Goal: Communication & Community: Ask a question

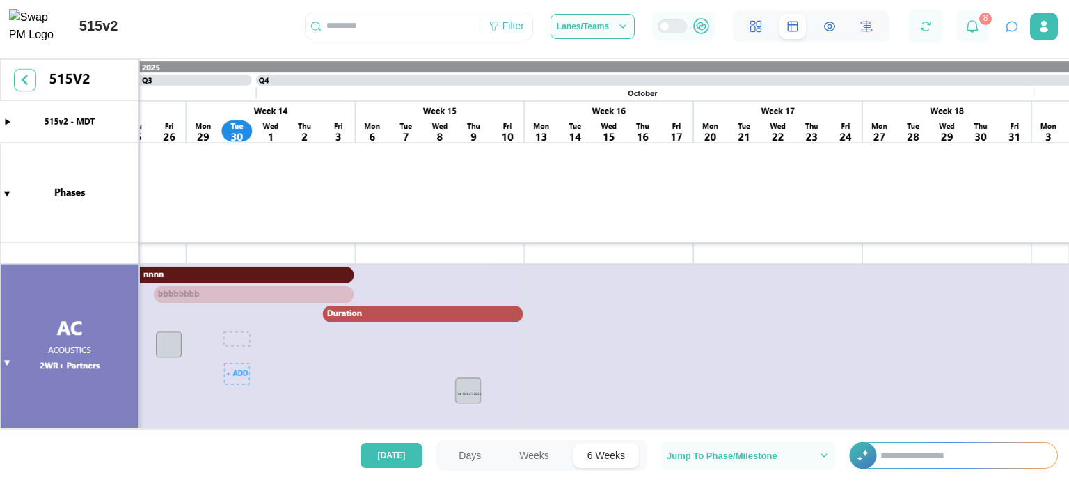
scroll to position [336, 0]
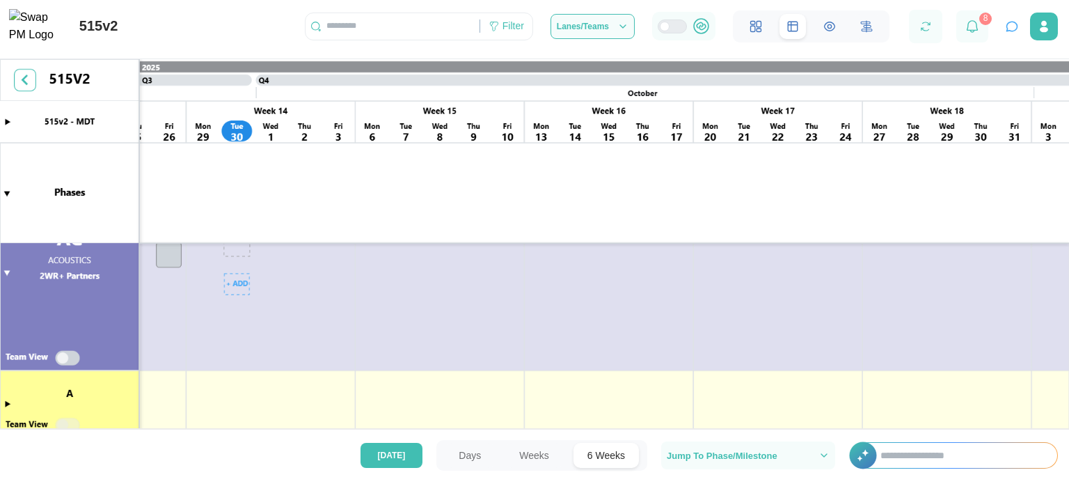
click at [11, 275] on canvas at bounding box center [534, 253] width 1069 height 388
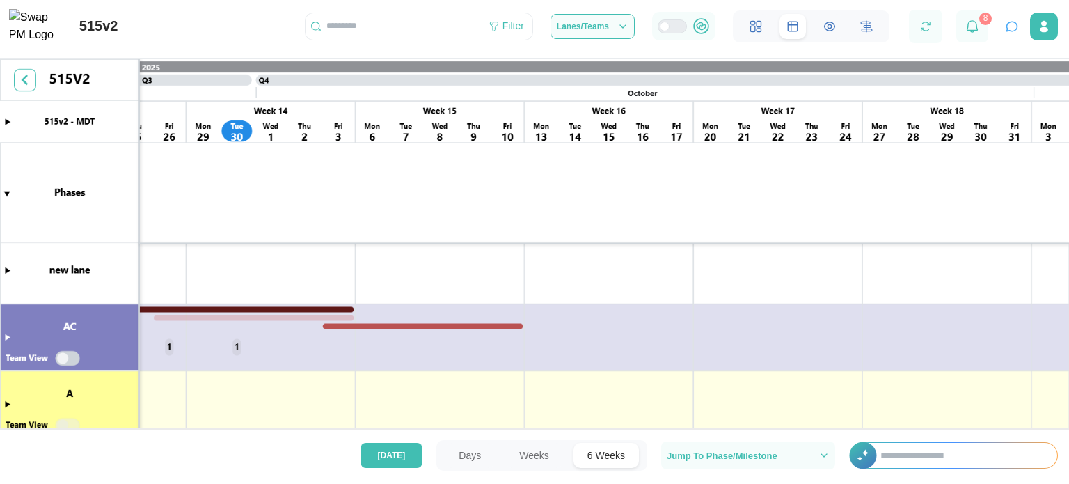
click at [11, 275] on canvas at bounding box center [534, 253] width 1069 height 388
click at [8, 335] on canvas at bounding box center [534, 253] width 1069 height 388
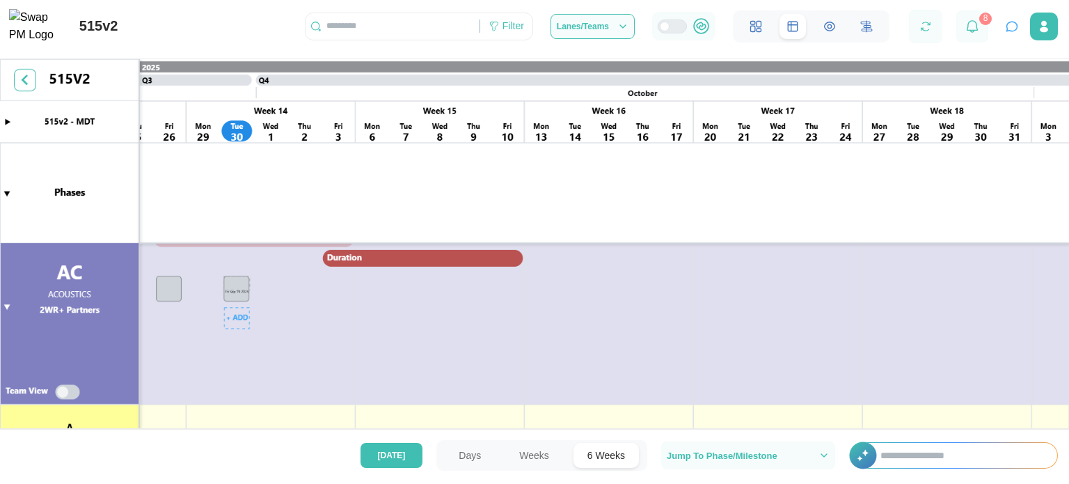
scroll to position [323, 0]
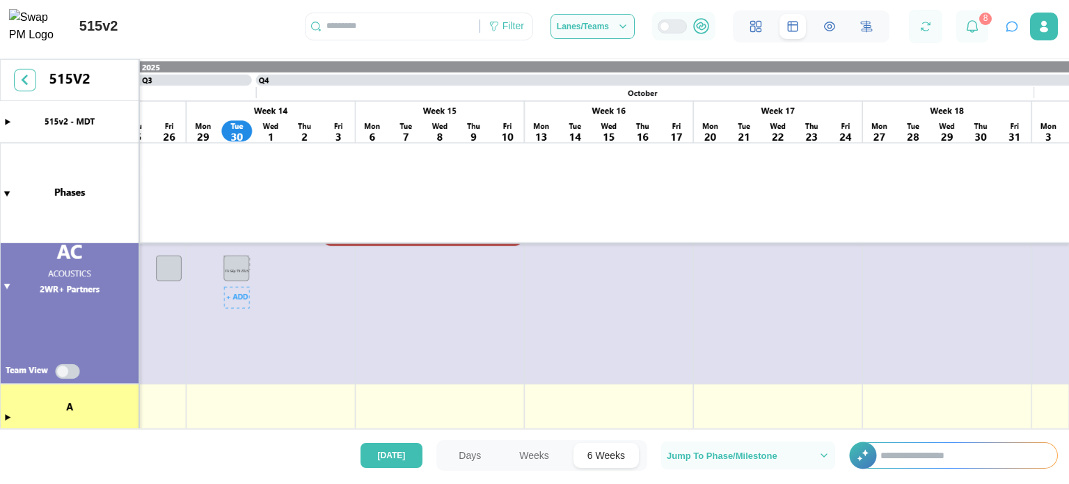
click at [72, 370] on canvas at bounding box center [534, 253] width 1069 height 388
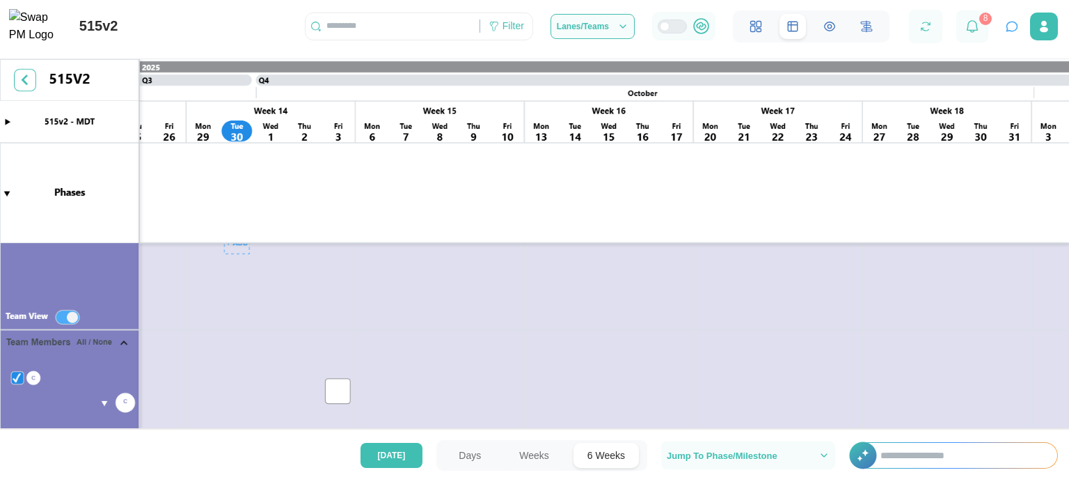
scroll to position [434, 0]
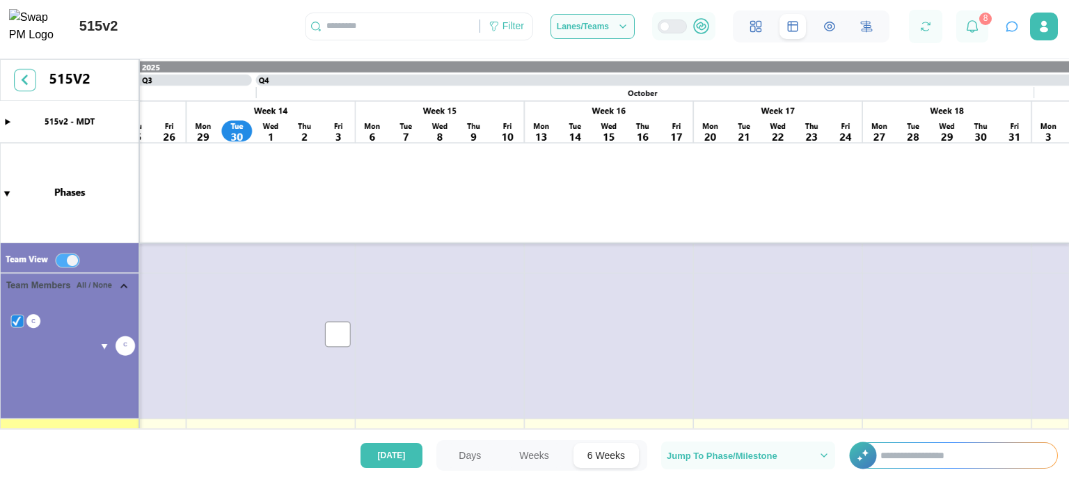
click at [120, 285] on canvas at bounding box center [534, 253] width 1069 height 388
click at [59, 260] on canvas at bounding box center [534, 253] width 1069 height 388
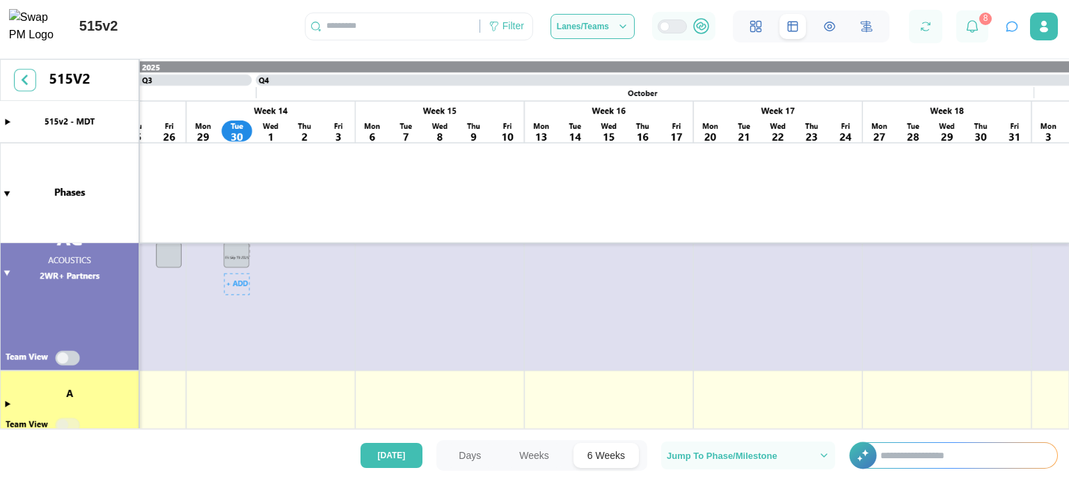
click at [67, 358] on canvas at bounding box center [534, 253] width 1069 height 388
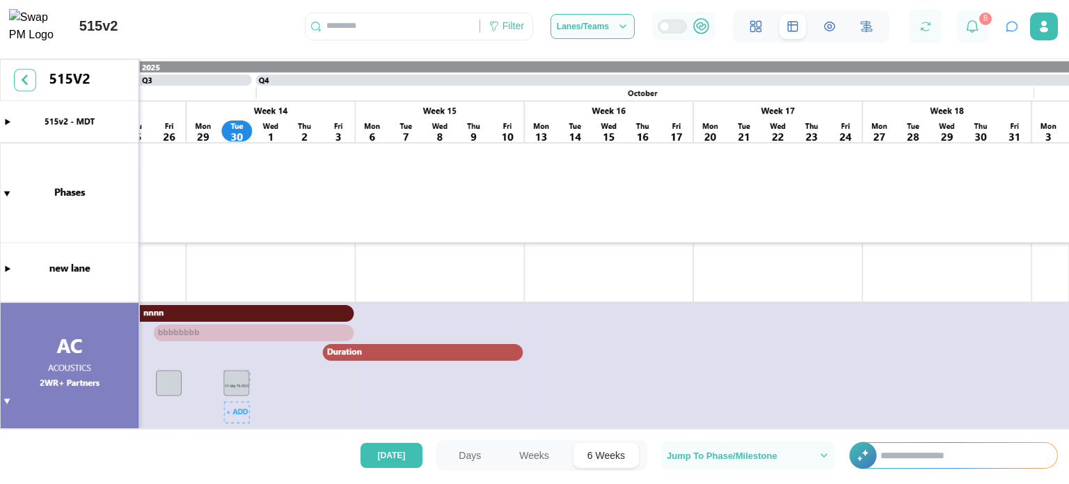
scroll to position [381, 0]
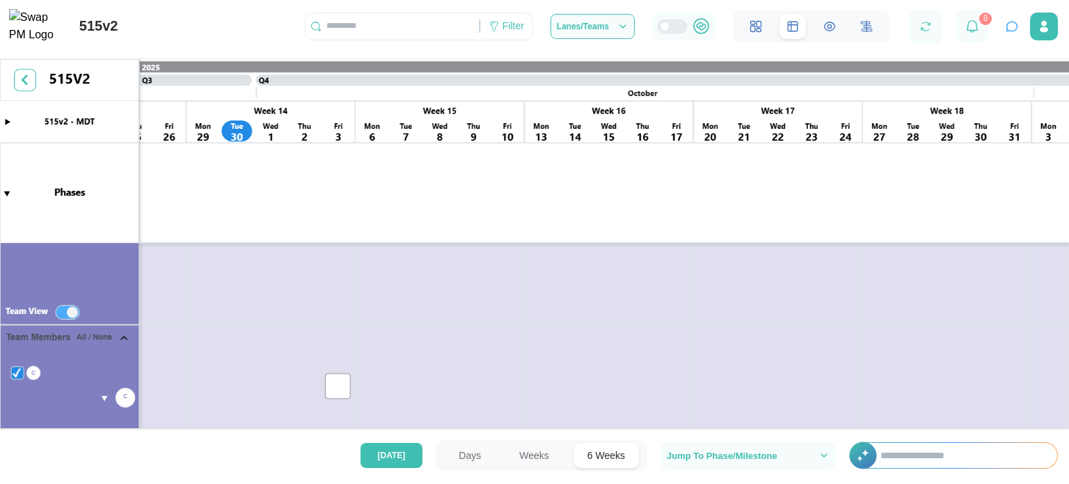
click at [120, 335] on canvas at bounding box center [534, 253] width 1069 height 388
click at [106, 392] on canvas at bounding box center [534, 253] width 1069 height 388
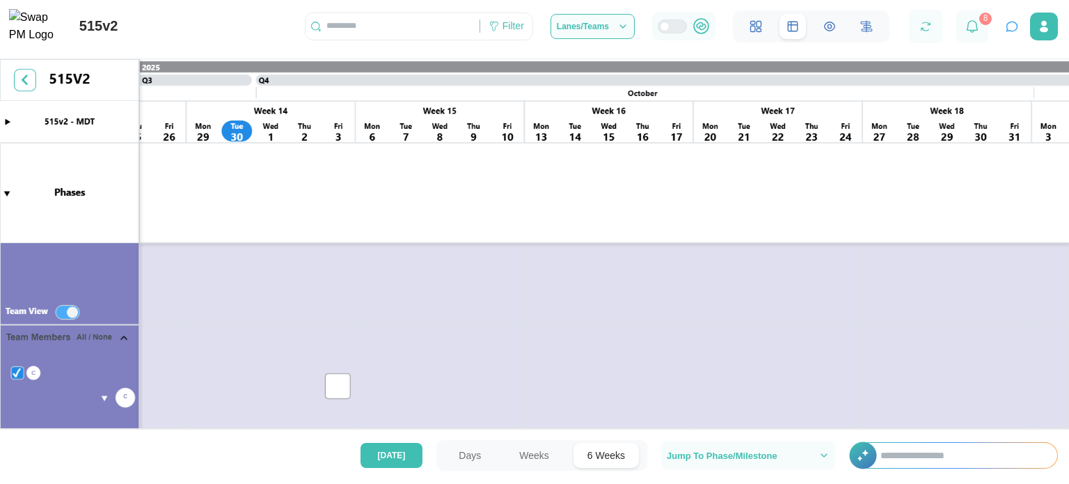
click at [97, 401] on canvas at bounding box center [534, 253] width 1069 height 388
click at [106, 395] on canvas at bounding box center [534, 253] width 1069 height 388
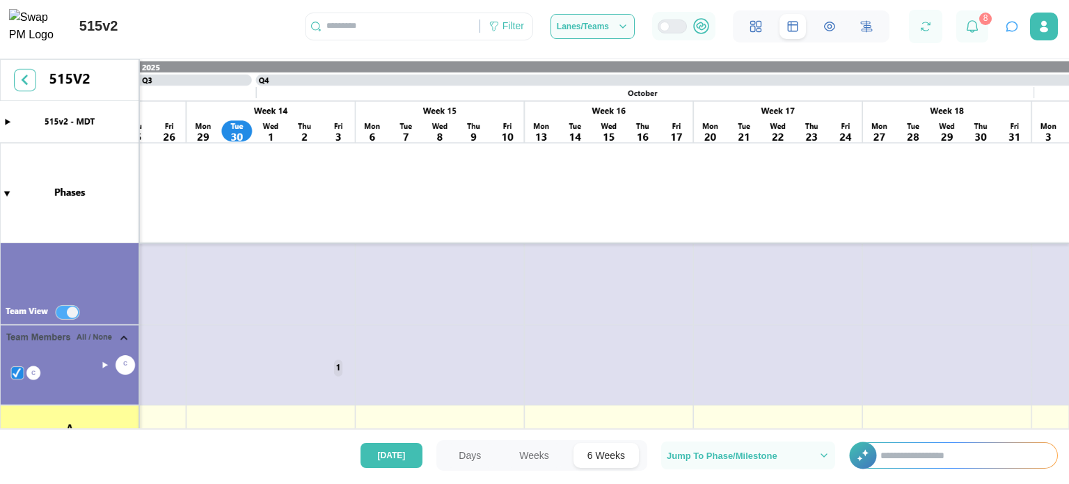
click at [102, 364] on canvas at bounding box center [534, 253] width 1069 height 388
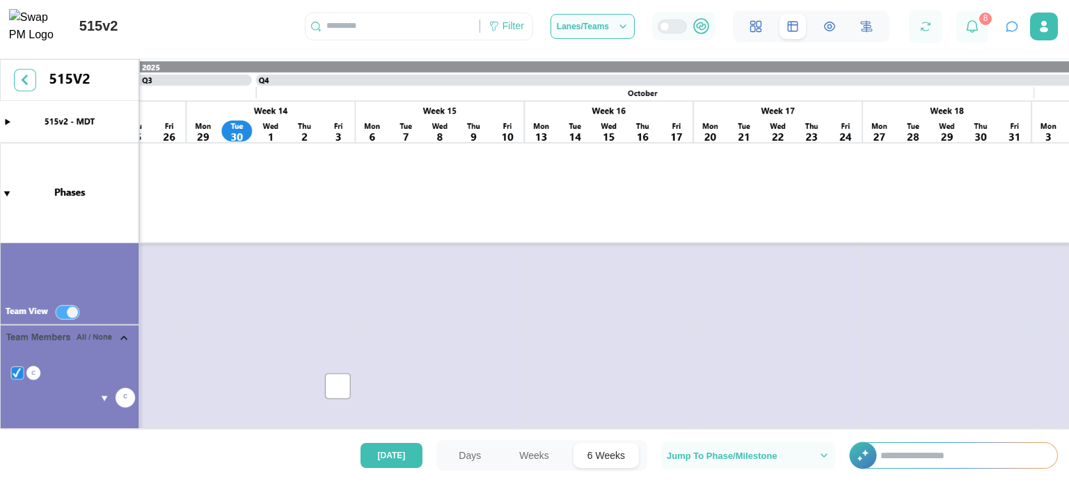
click at [97, 399] on canvas at bounding box center [534, 253] width 1069 height 388
drag, startPoint x: 97, startPoint y: 399, endPoint x: 105, endPoint y: 394, distance: 9.5
click at [105, 394] on canvas at bounding box center [534, 253] width 1069 height 388
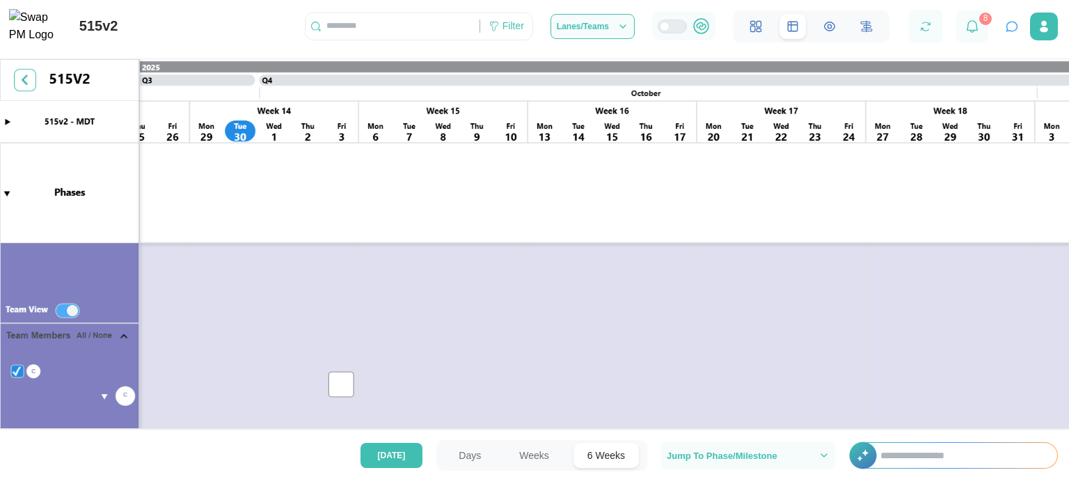
scroll to position [387, 0]
click at [105, 394] on canvas at bounding box center [534, 253] width 1069 height 388
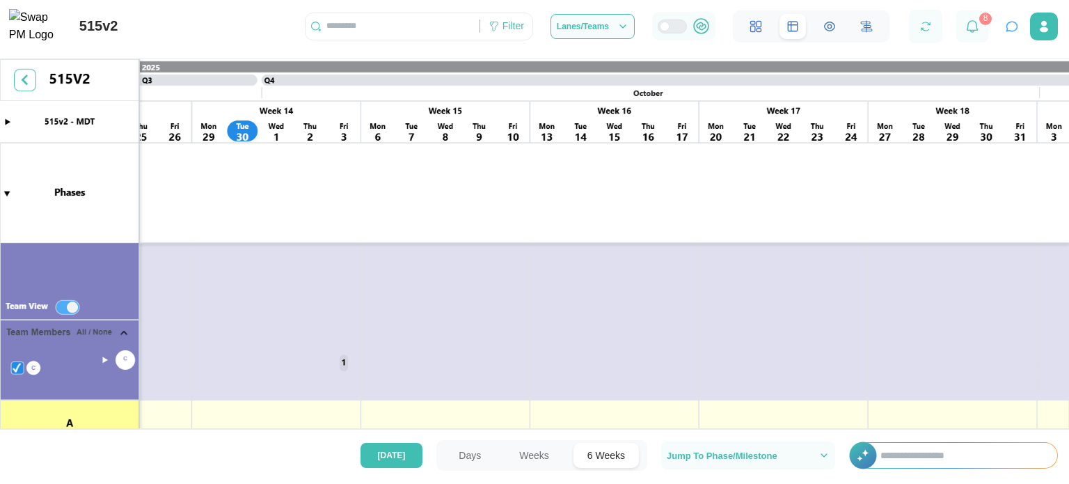
click at [110, 357] on canvas at bounding box center [534, 253] width 1069 height 388
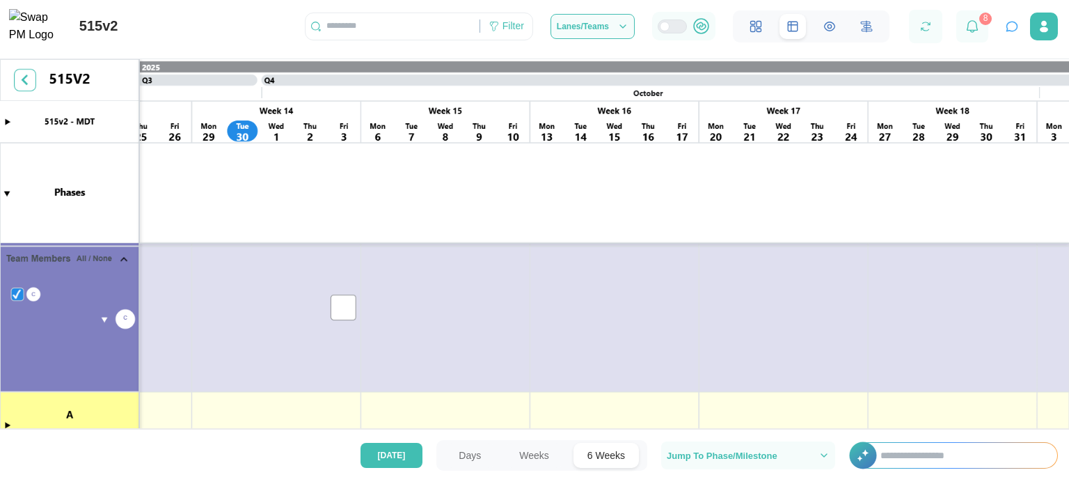
scroll to position [464, 0]
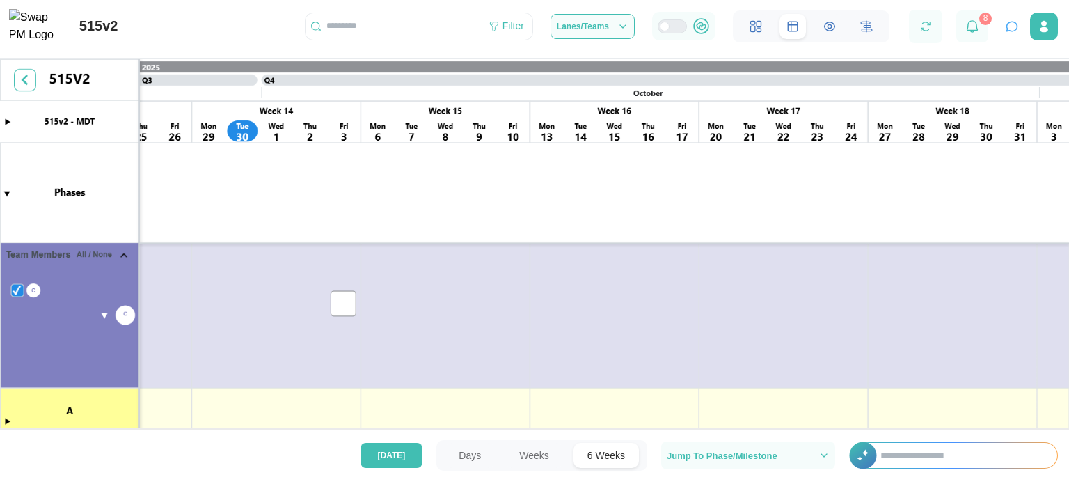
click at [16, 291] on canvas at bounding box center [534, 253] width 1069 height 388
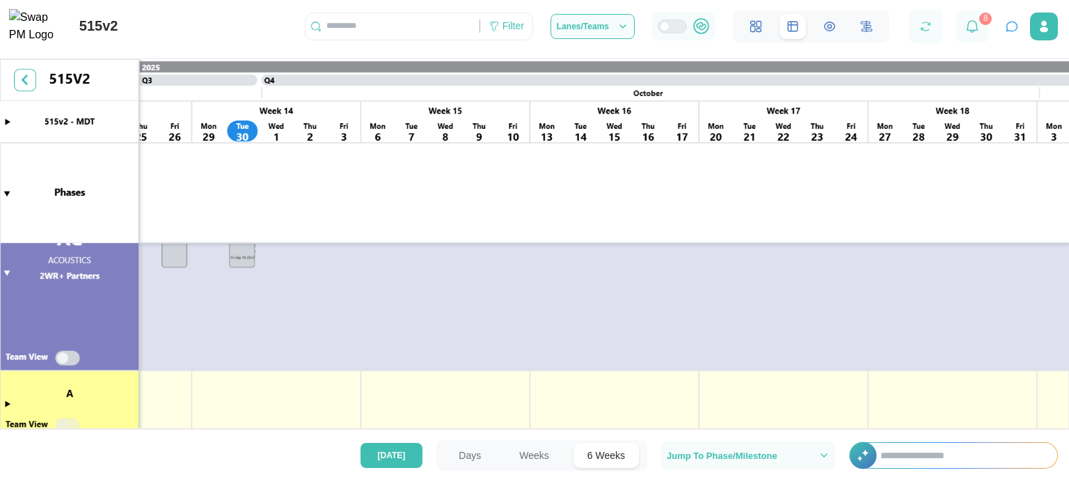
scroll to position [336, 0]
click at [71, 352] on canvas at bounding box center [534, 253] width 1069 height 388
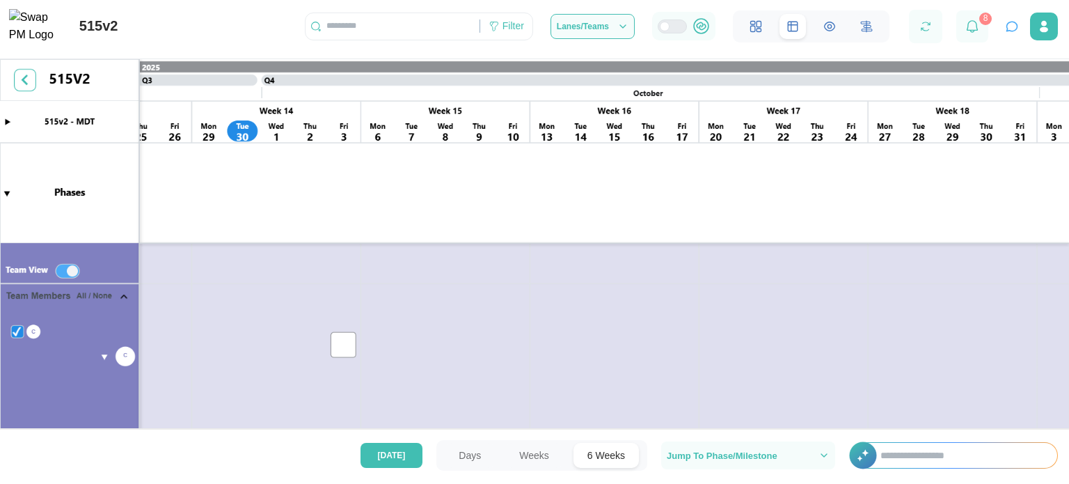
scroll to position [422, 0]
click at [513, 24] on div "Filter" at bounding box center [513, 26] width 22 height 15
drag, startPoint x: 436, startPoint y: 8, endPoint x: 436, endPoint y: 16, distance: 7.7
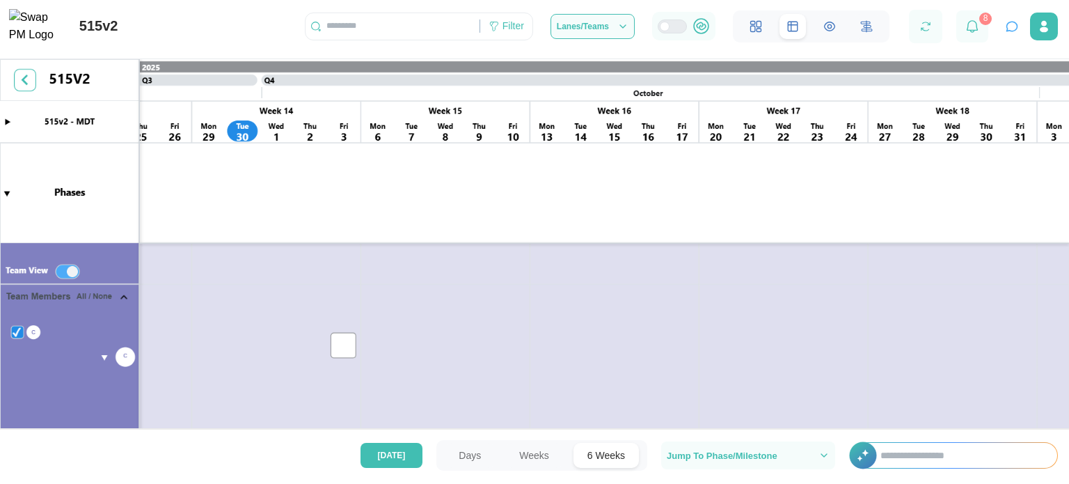
click at [436, 16] on div "515v2 Filter Lanes/Teams 8" at bounding box center [534, 21] width 1069 height 43
click at [433, 28] on input "text" at bounding box center [392, 26] width 174 height 21
type input "*"
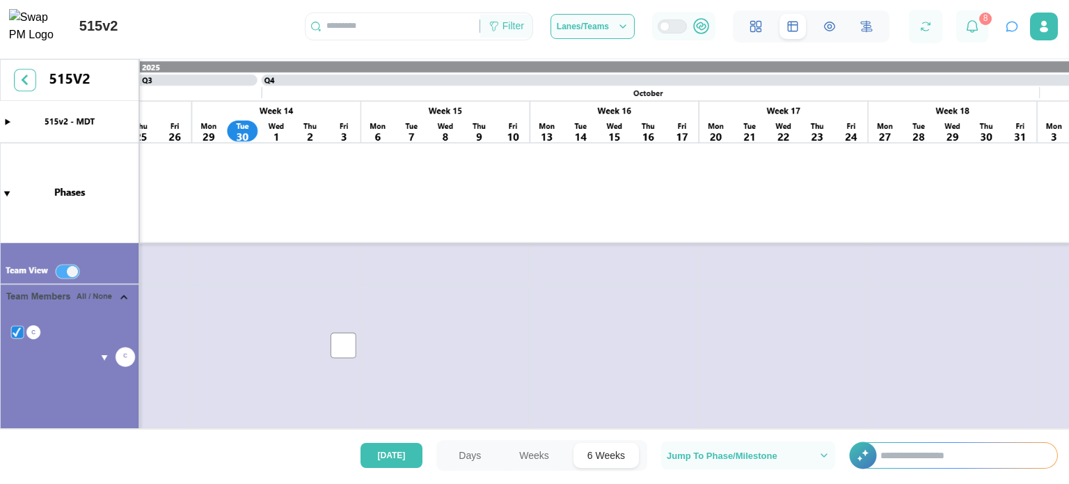
click at [505, 32] on div "Filter" at bounding box center [506, 27] width 52 height 24
click at [611, 31] on div "Lanes/Teams" at bounding box center [593, 26] width 72 height 11
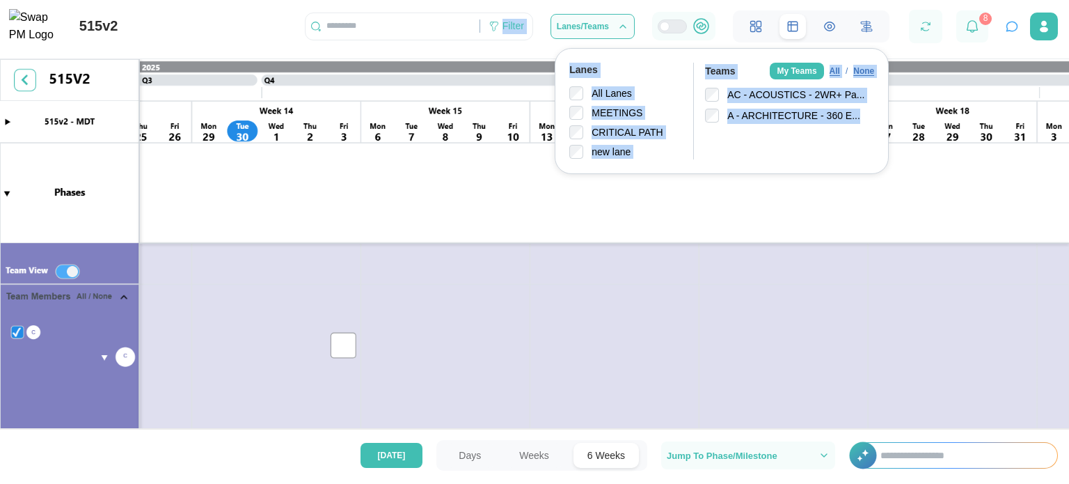
click at [665, 77] on div "Lanes" at bounding box center [625, 70] width 113 height 15
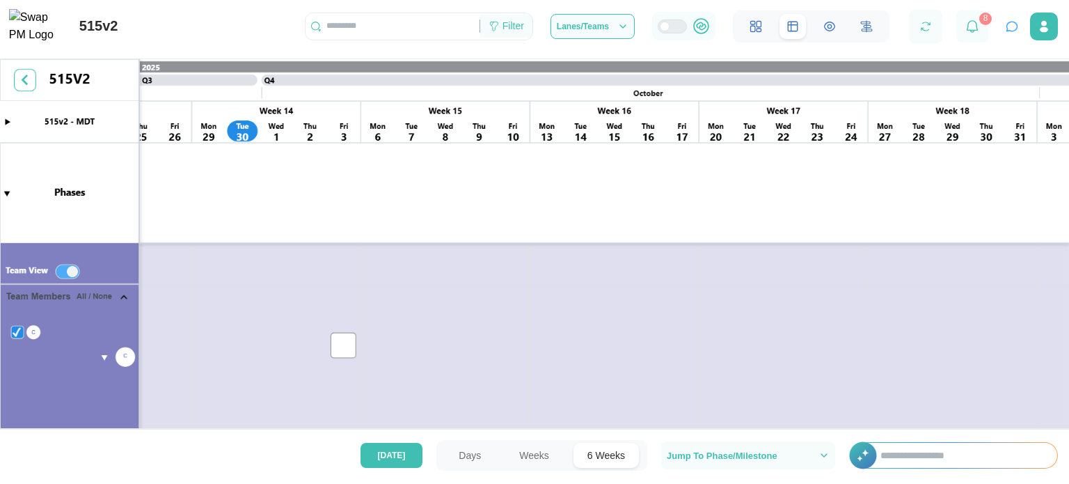
click at [524, 27] on div "Filter" at bounding box center [513, 26] width 22 height 15
click at [976, 31] on icon at bounding box center [972, 26] width 11 height 13
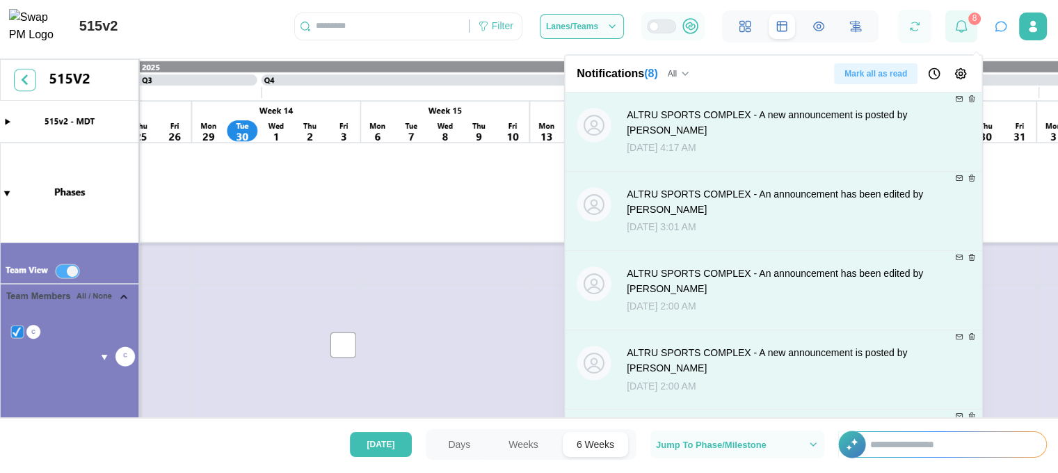
click at [973, 31] on div at bounding box center [962, 26] width 32 height 32
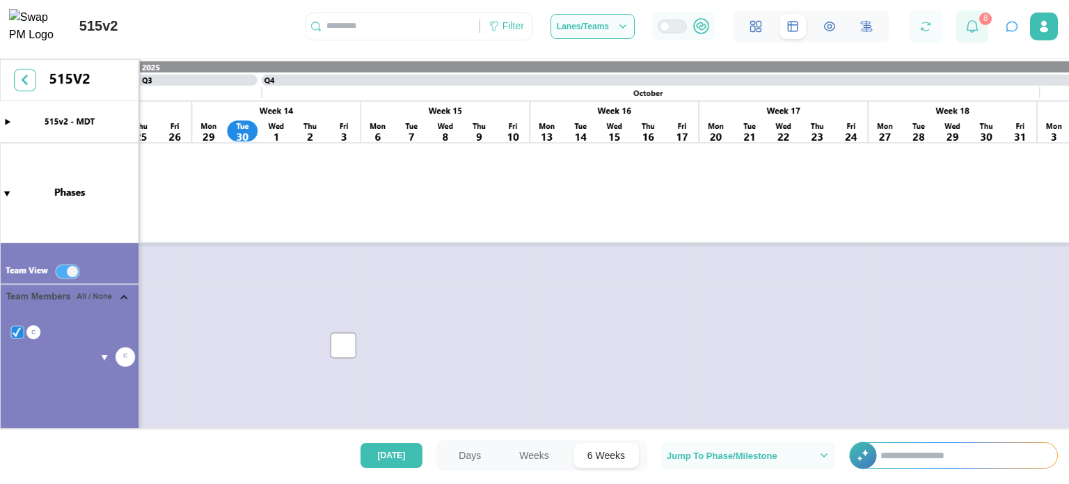
click at [973, 31] on icon at bounding box center [972, 26] width 13 height 13
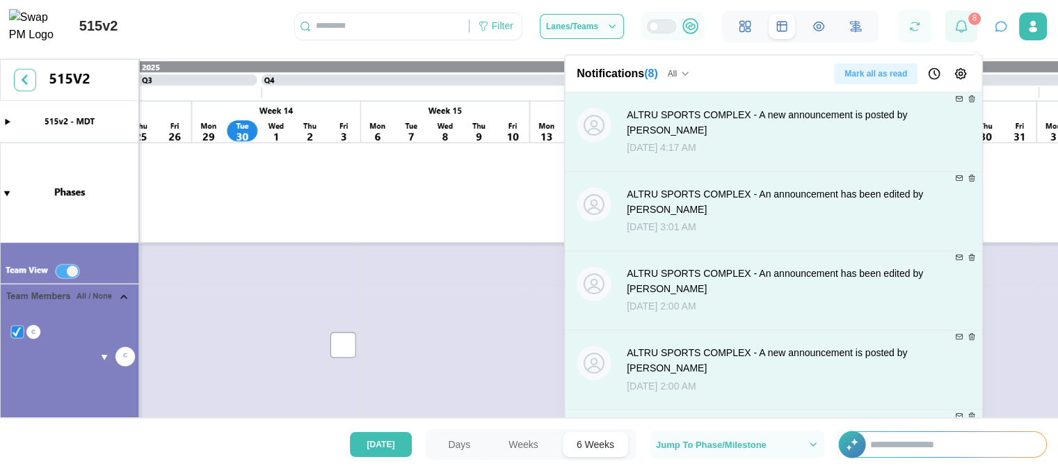
click at [973, 31] on div at bounding box center [962, 26] width 32 height 32
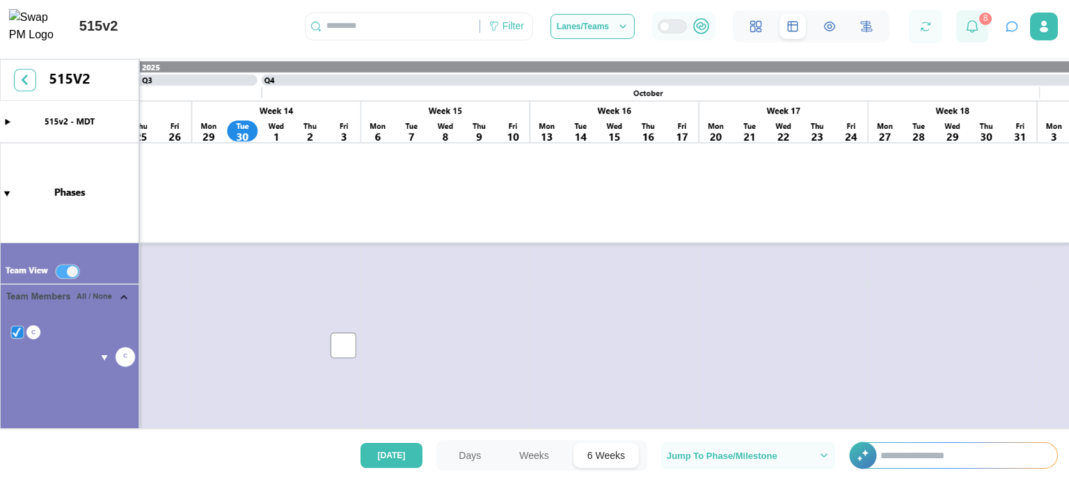
click at [973, 31] on icon at bounding box center [972, 26] width 13 height 13
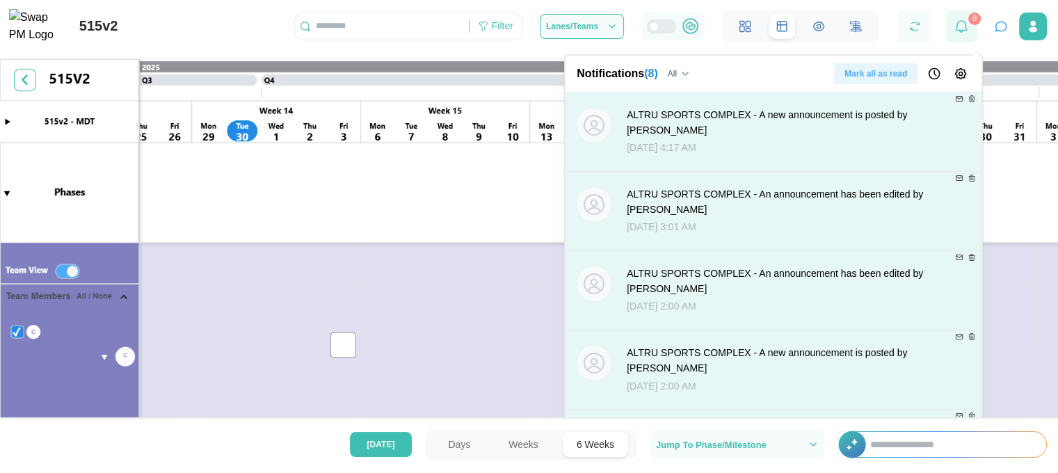
click at [973, 31] on div at bounding box center [962, 26] width 32 height 32
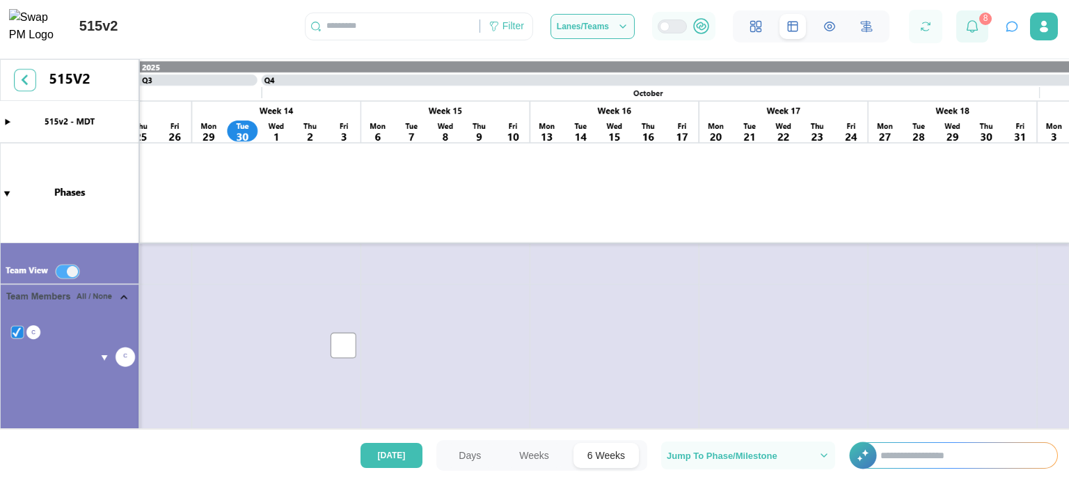
click at [973, 31] on icon at bounding box center [972, 26] width 13 height 13
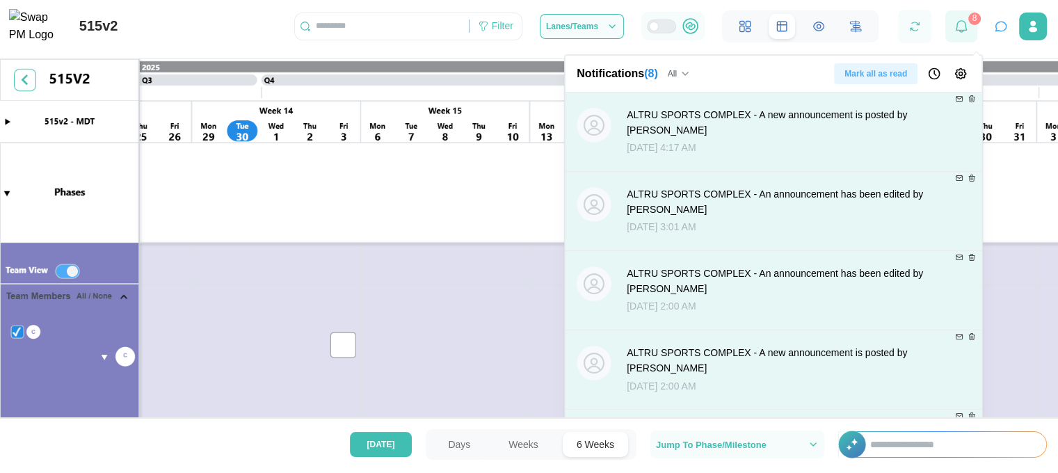
click at [973, 31] on div at bounding box center [962, 26] width 32 height 32
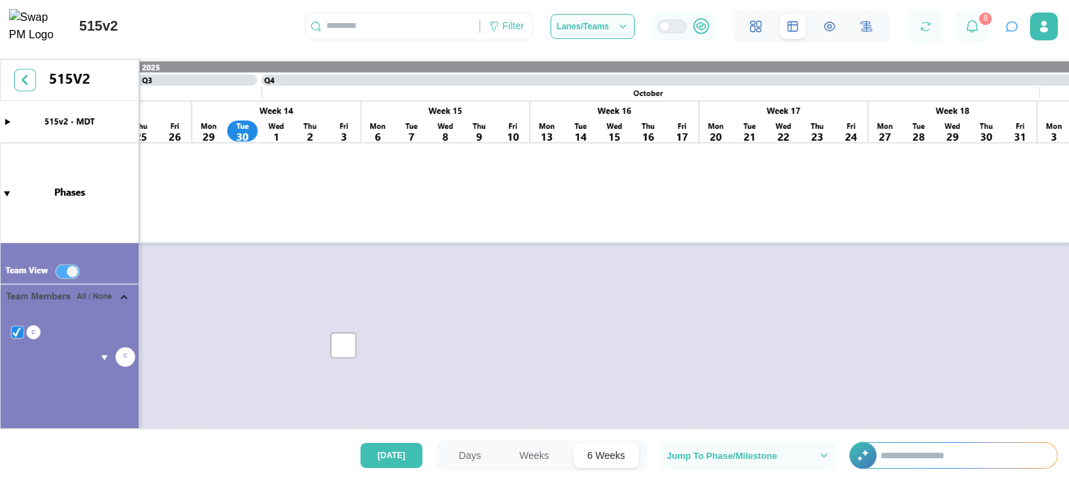
click at [1008, 30] on icon "button" at bounding box center [1012, 26] width 14 height 14
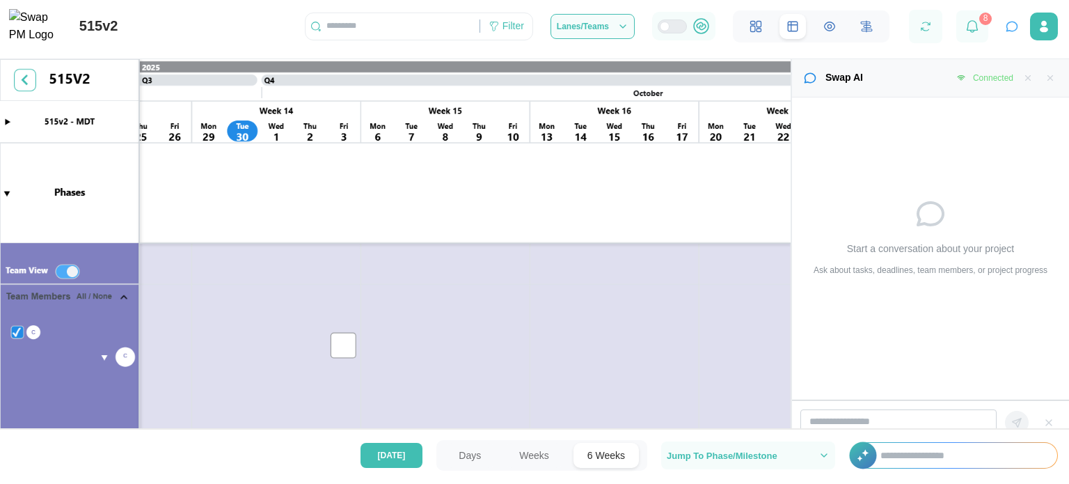
click at [1008, 30] on icon "button" at bounding box center [1012, 26] width 14 height 14
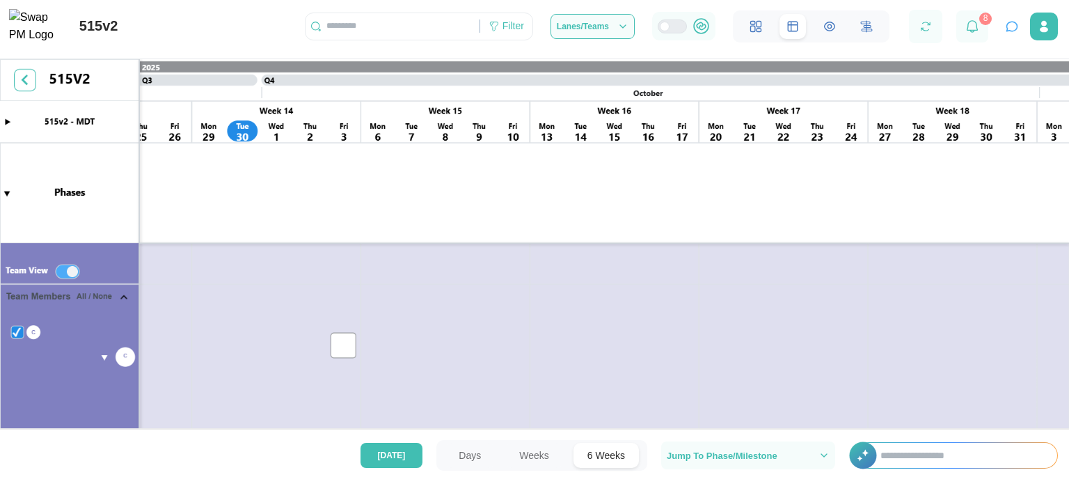
click at [1008, 30] on icon "button" at bounding box center [1012, 26] width 14 height 14
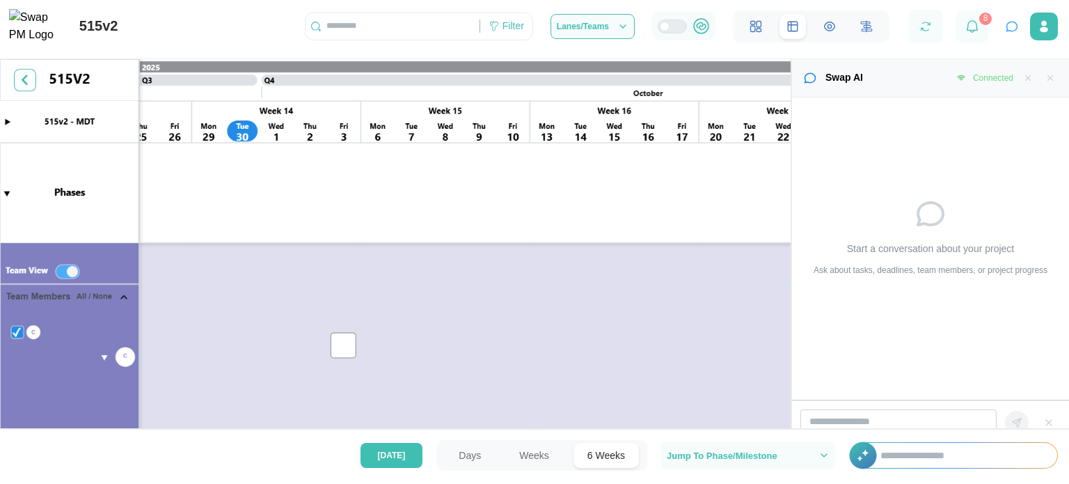
click at [1008, 30] on icon "button" at bounding box center [1012, 26] width 14 height 14
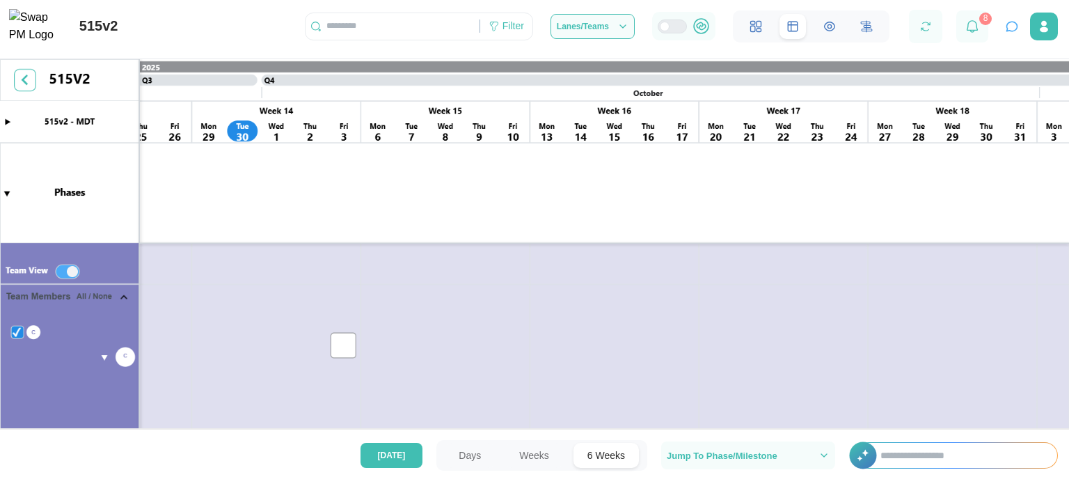
click at [960, 445] on input "text" at bounding box center [961, 455] width 191 height 25
click at [966, 464] on input "text" at bounding box center [961, 455] width 191 height 25
type input "***"
click at [1002, 27] on button "button" at bounding box center [1011, 26] width 19 height 19
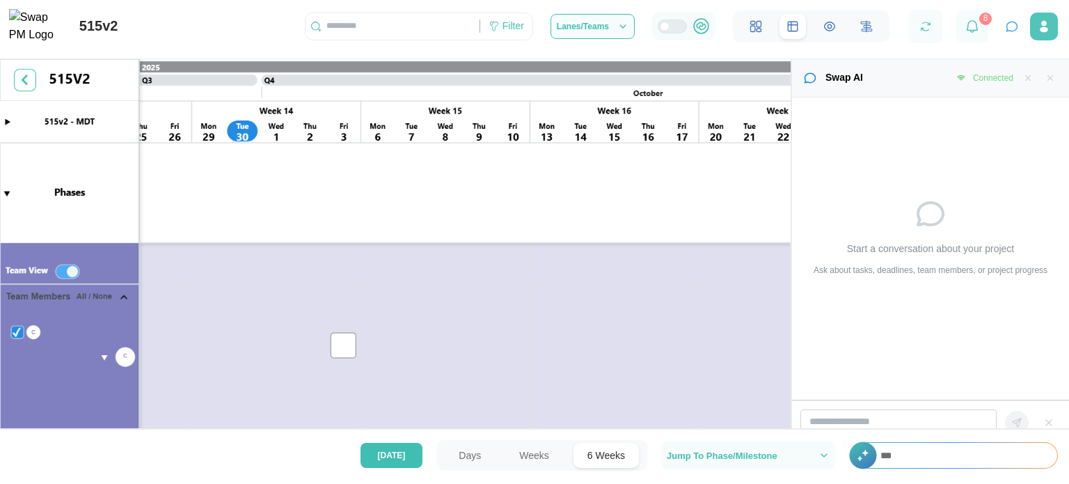
click at [1035, 34] on button "button" at bounding box center [1044, 27] width 28 height 28
click at [891, 414] on input "search" at bounding box center [898, 421] width 196 height 25
click at [838, 420] on input "search" at bounding box center [898, 421] width 196 height 25
click at [838, 420] on input "**********" at bounding box center [898, 421] width 196 height 25
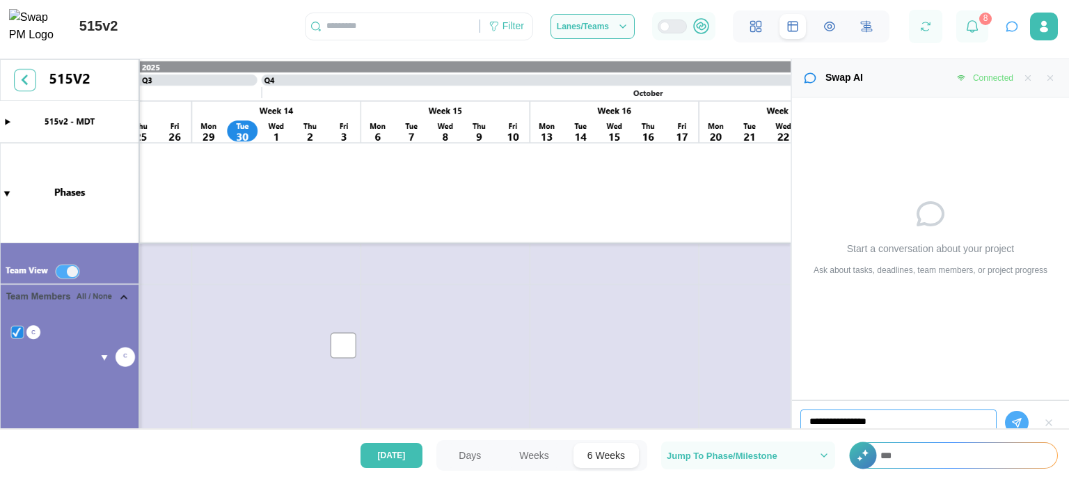
click at [838, 420] on input "**********" at bounding box center [898, 421] width 196 height 25
type input "**********"
click at [1011, 421] on icon "button" at bounding box center [1016, 422] width 11 height 11
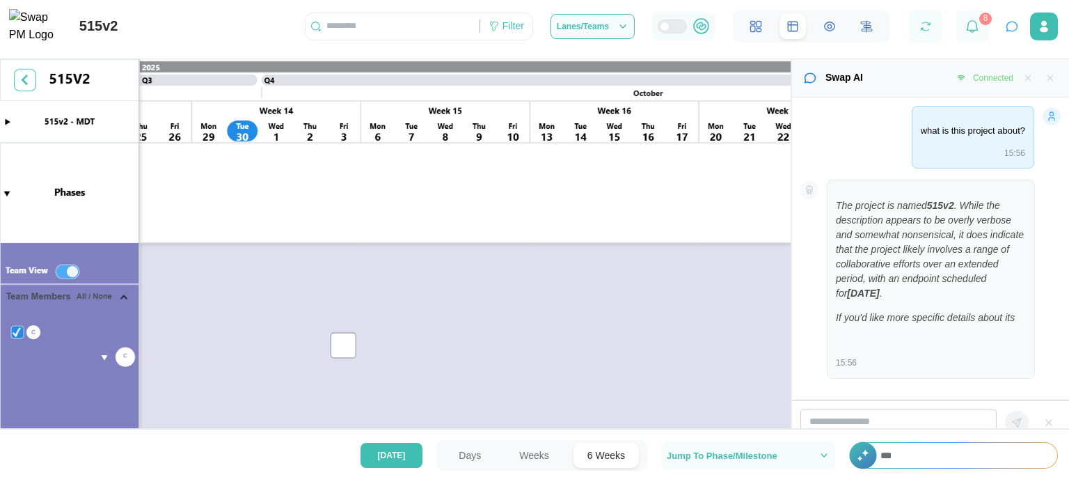
scroll to position [12, 0]
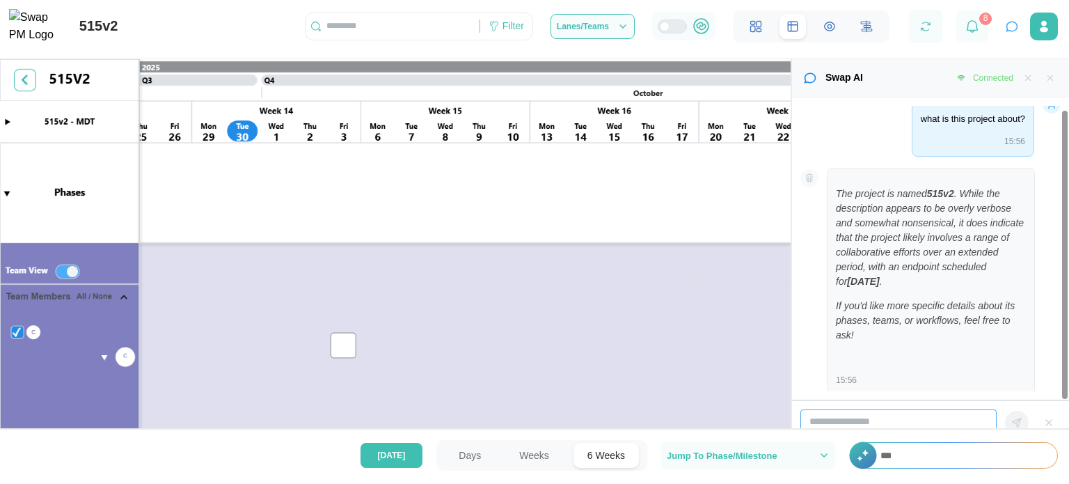
click at [899, 427] on input "search" at bounding box center [898, 421] width 196 height 25
type input "**********"
click at [1017, 420] on icon "button" at bounding box center [1016, 422] width 11 height 11
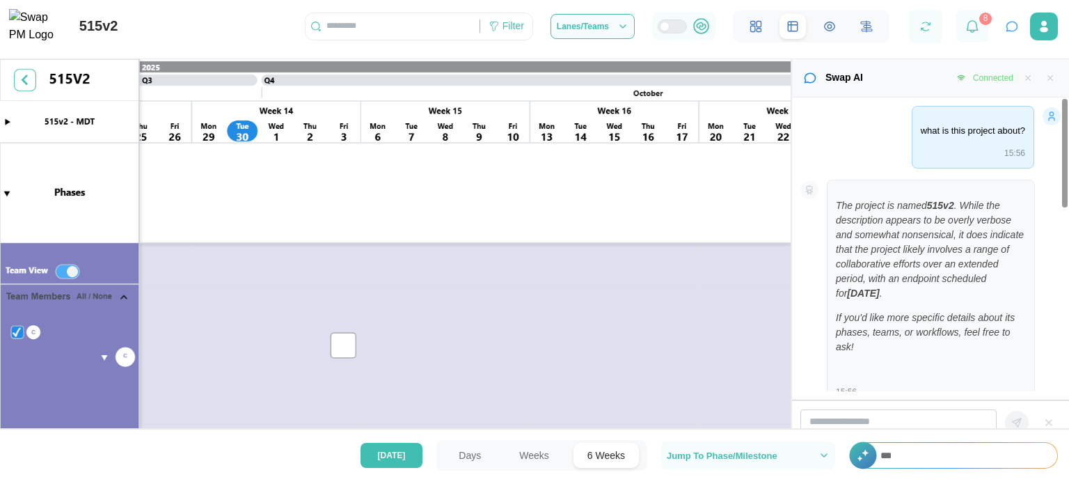
scroll to position [505, 0]
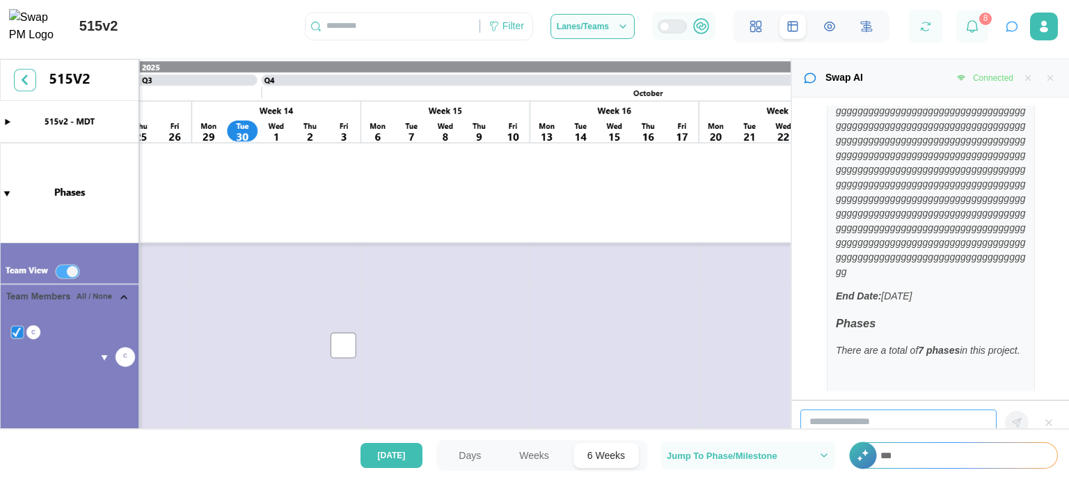
click at [861, 417] on input "search" at bounding box center [898, 421] width 196 height 25
type input "**********"
click at [1008, 420] on button "button" at bounding box center [1017, 423] width 24 height 24
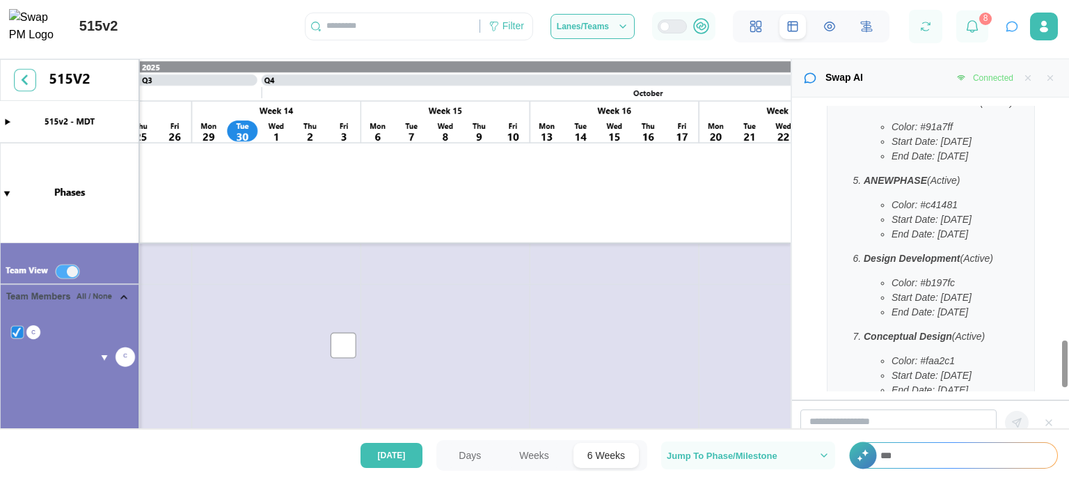
scroll to position [1578, 0]
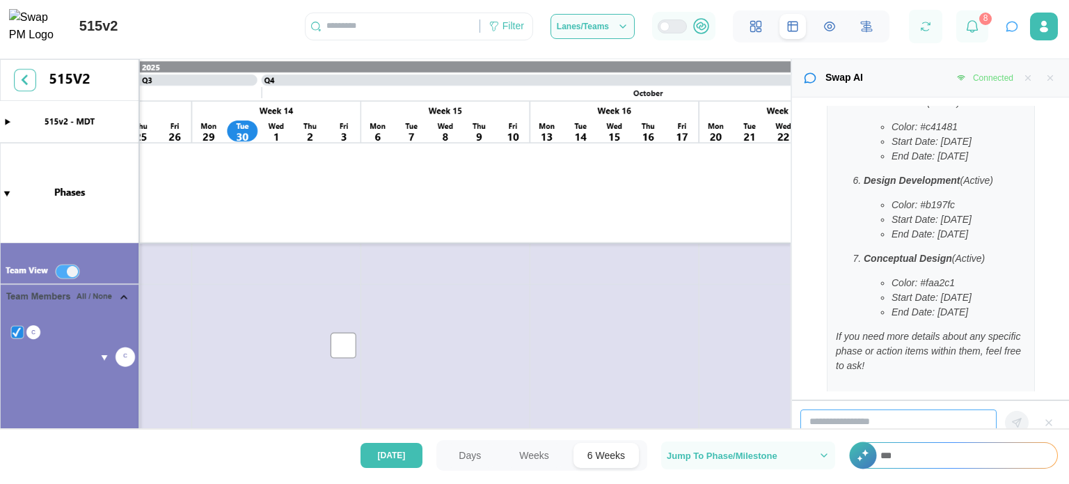
click at [868, 415] on input "search" at bounding box center [898, 421] width 196 height 25
type input "*"
click at [857, 427] on input "**********" at bounding box center [898, 421] width 196 height 25
type input "**********"
click at [1017, 420] on icon "button" at bounding box center [1016, 422] width 11 height 11
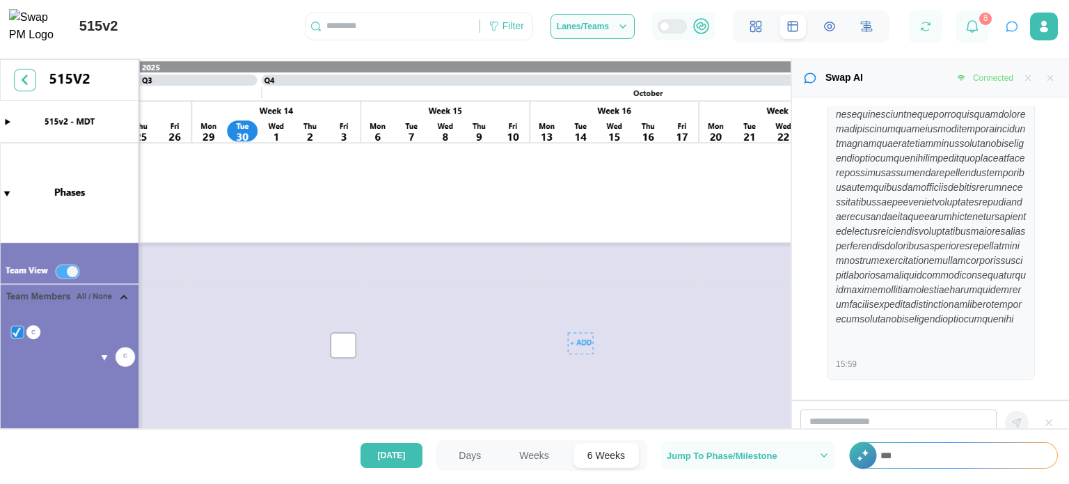
scroll to position [3300, 0]
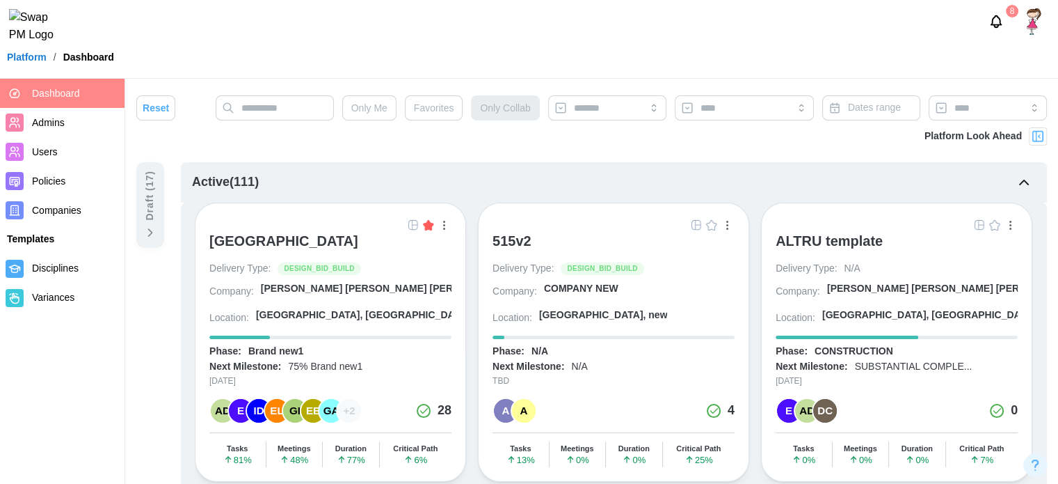
click at [507, 237] on div "515v2" at bounding box center [512, 240] width 39 height 17
click at [509, 241] on div "515v2" at bounding box center [512, 240] width 39 height 17
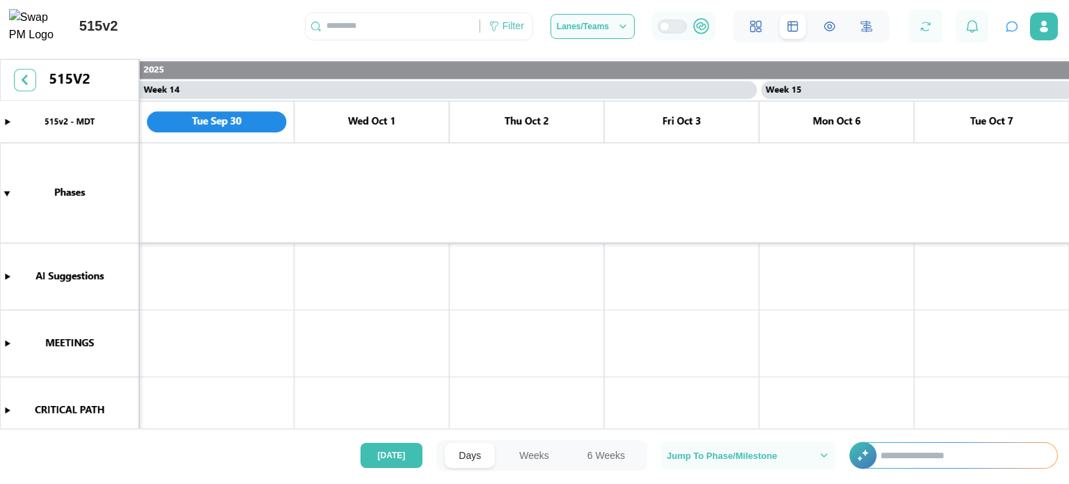
scroll to position [0, 10226]
click at [1014, 33] on icon "button" at bounding box center [1012, 26] width 14 height 14
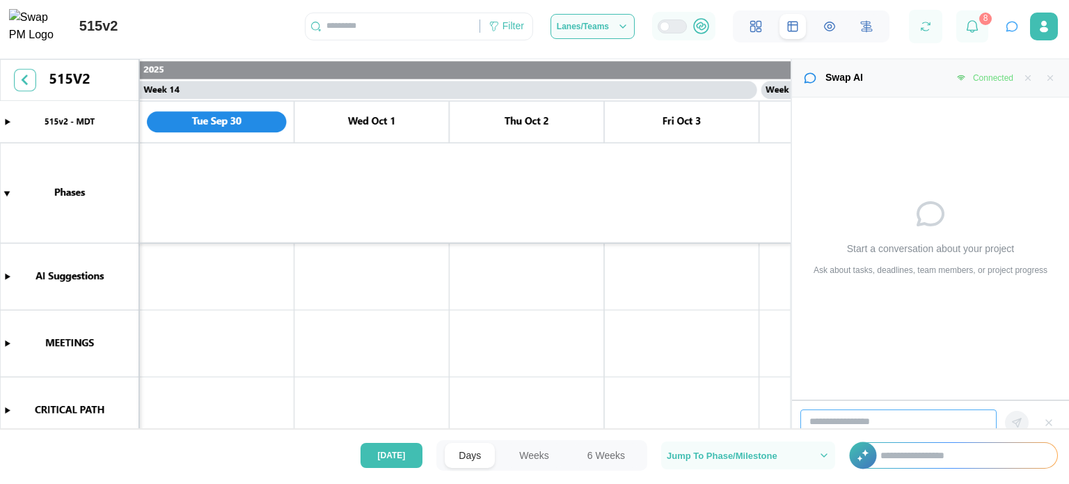
click at [868, 416] on input "search" at bounding box center [898, 421] width 196 height 25
type input "*"
click at [854, 425] on input "**********" at bounding box center [898, 421] width 196 height 25
click at [955, 422] on input "**********" at bounding box center [898, 421] width 196 height 25
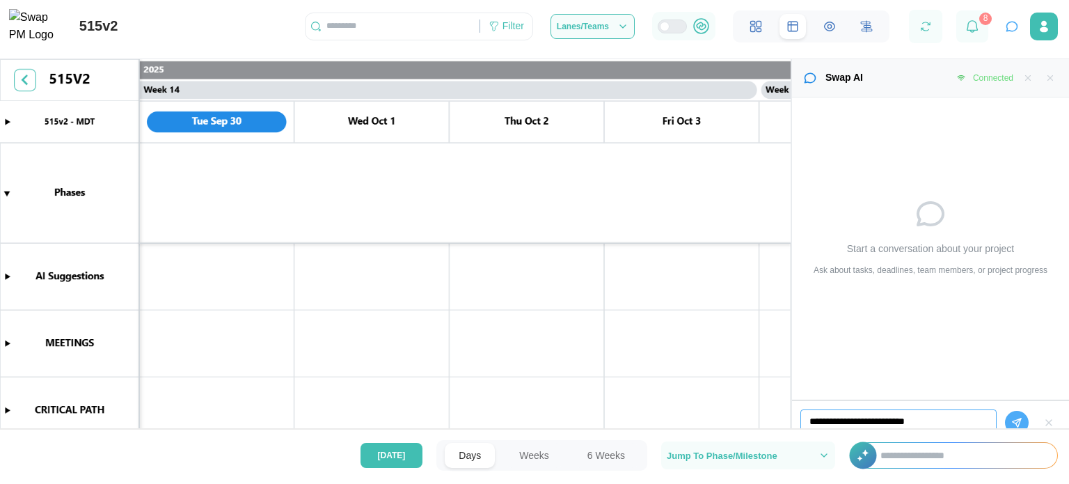
type input "**********"
click at [1022, 423] on button "button" at bounding box center [1017, 423] width 24 height 24
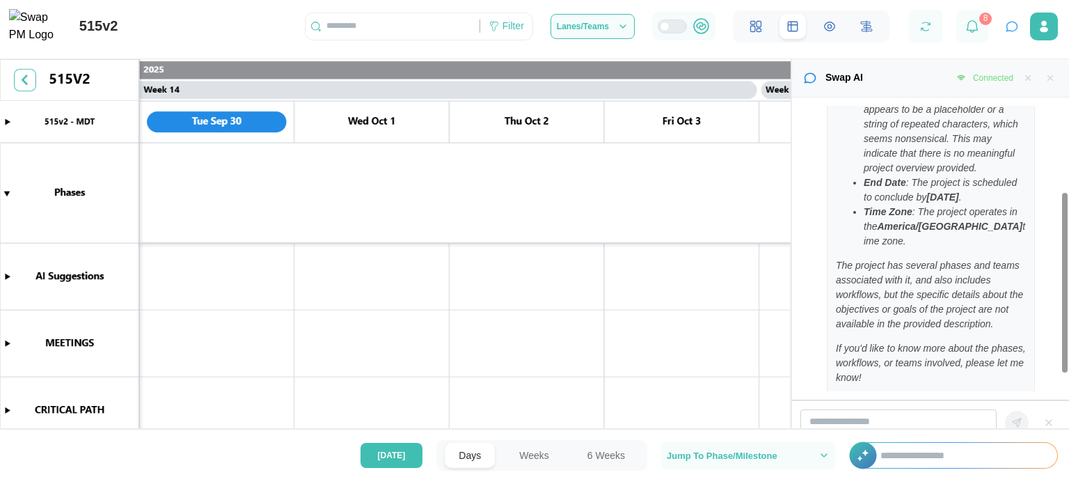
scroll to position [192, 0]
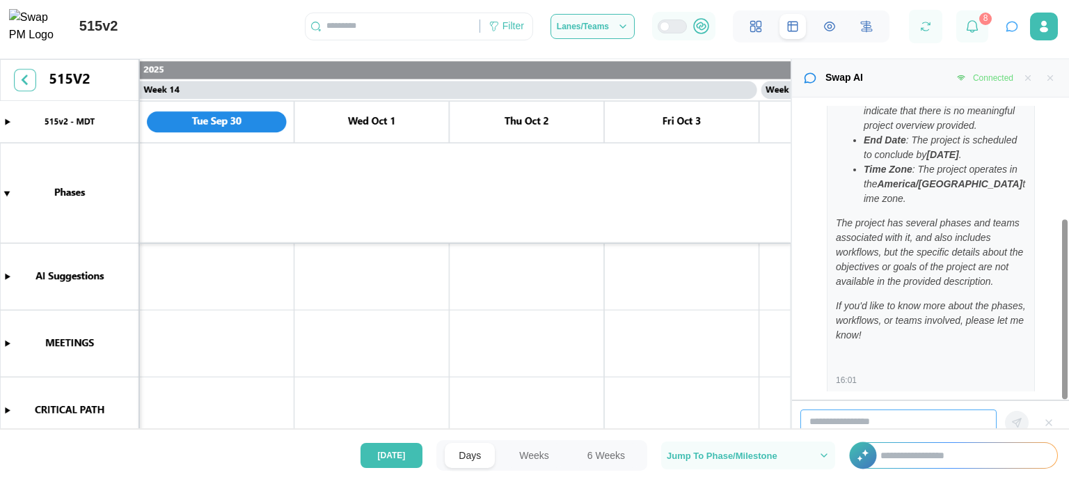
click at [932, 419] on input "search" at bounding box center [898, 421] width 196 height 25
type input "**********"
click at [1019, 429] on div "Today Days Weeks 6 Weeks Jump To Phase/Milestone +" at bounding box center [534, 455] width 1069 height 52
click at [1011, 413] on button "button" at bounding box center [1017, 423] width 24 height 24
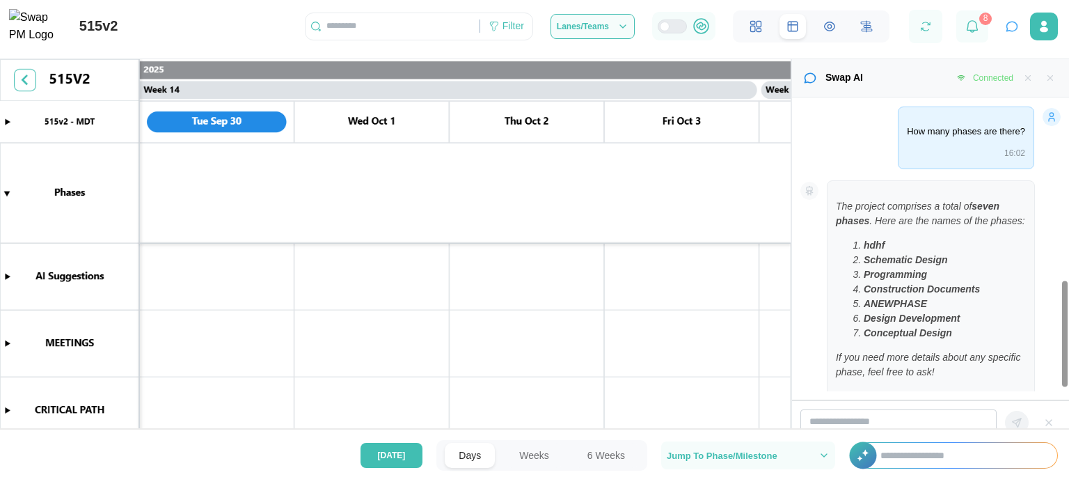
scroll to position [529, 0]
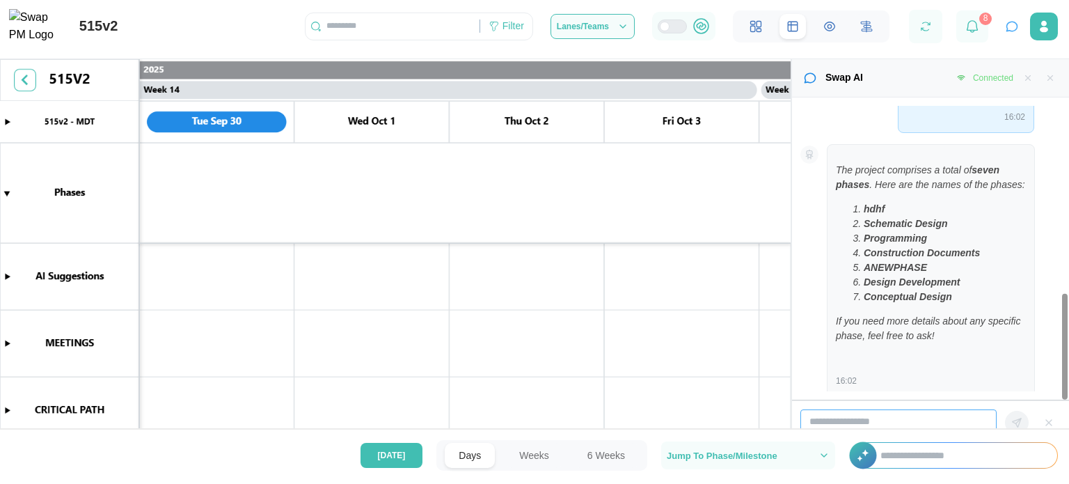
click at [852, 420] on input "search" at bounding box center [898, 421] width 196 height 25
type input "**********"
click at [1022, 418] on button "button" at bounding box center [1017, 423] width 24 height 24
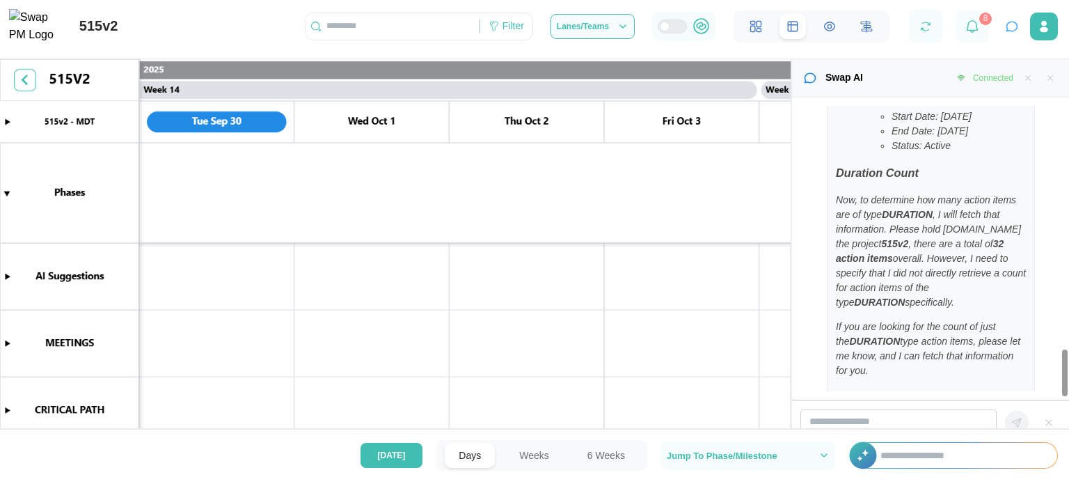
scroll to position [1548, 0]
drag, startPoint x: 879, startPoint y: 297, endPoint x: 963, endPoint y: 308, distance: 84.9
click at [963, 320] on p "If you are looking for the count of just the DURATION type action items, please…" at bounding box center [931, 349] width 190 height 58
click at [835, 422] on input "search" at bounding box center [898, 421] width 196 height 25
click at [835, 422] on input "*" at bounding box center [898, 421] width 196 height 25
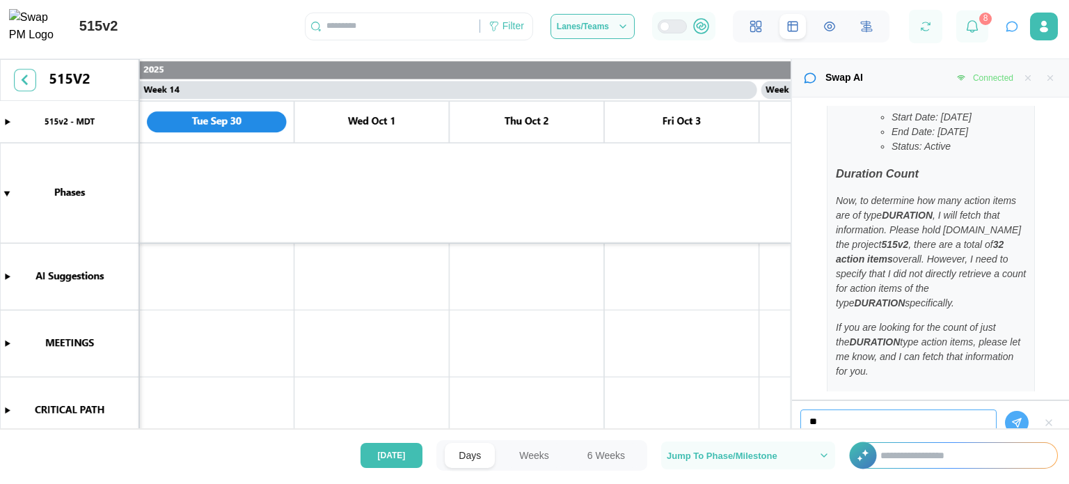
click at [835, 422] on input "*" at bounding box center [898, 421] width 196 height 25
paste input "**"
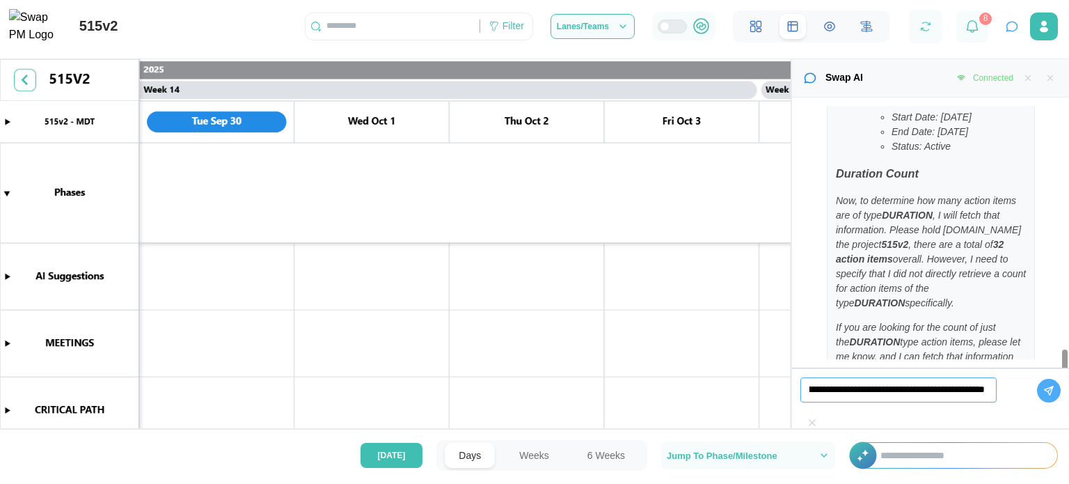
scroll to position [0, 97]
type input "**********"
click at [1037, 402] on button "button" at bounding box center [1049, 391] width 24 height 24
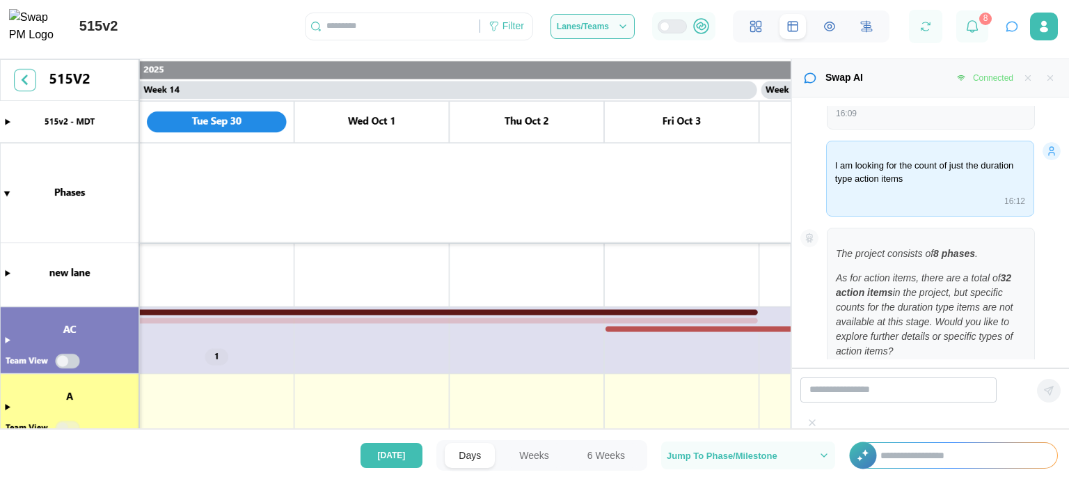
scroll to position [206, 0]
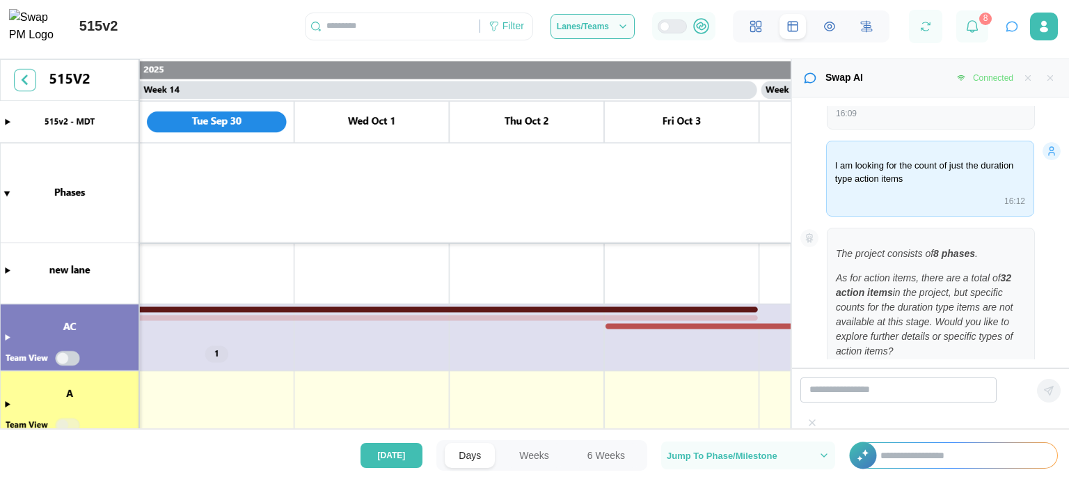
click at [6, 336] on canvas at bounding box center [395, 253] width 791 height 388
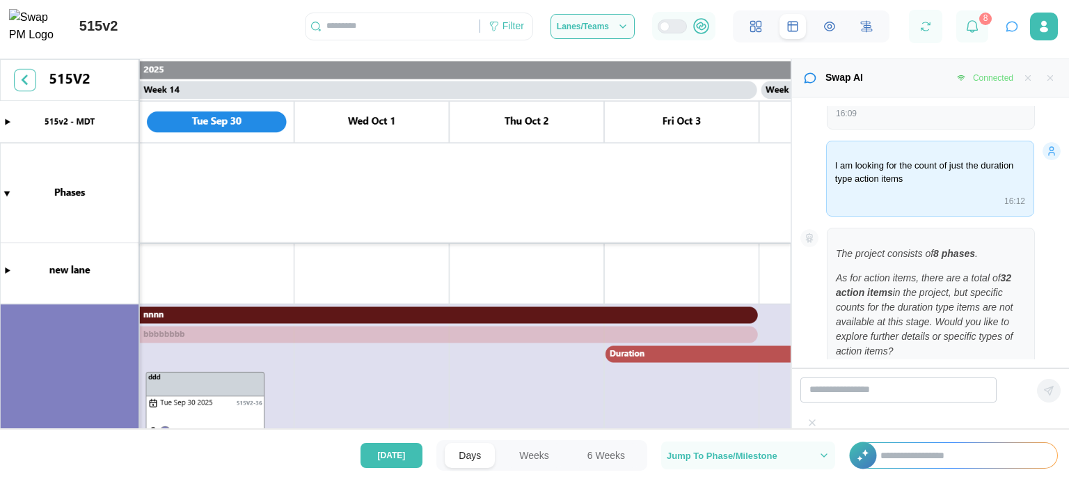
click at [6, 336] on canvas at bounding box center [395, 253] width 791 height 388
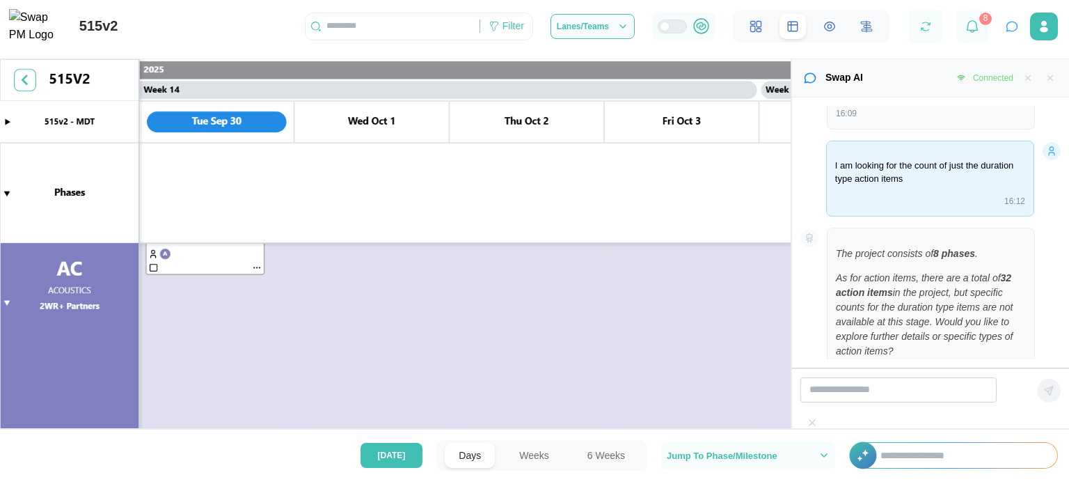
click at [14, 305] on canvas at bounding box center [395, 253] width 791 height 388
click at [863, 402] on input "search" at bounding box center [898, 389] width 196 height 25
type input "*"
type input "**********"
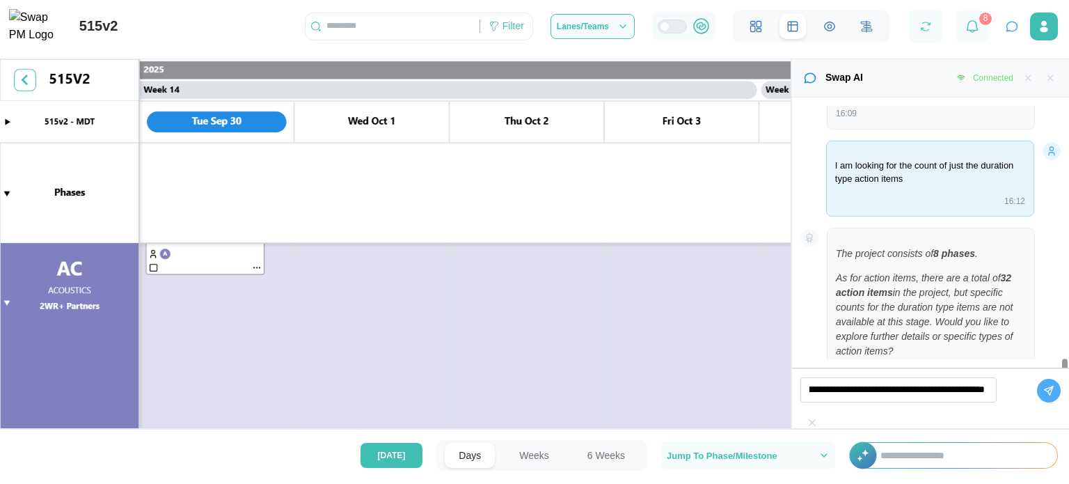
scroll to position [0, 0]
click at [1037, 402] on button "button" at bounding box center [1049, 391] width 24 height 24
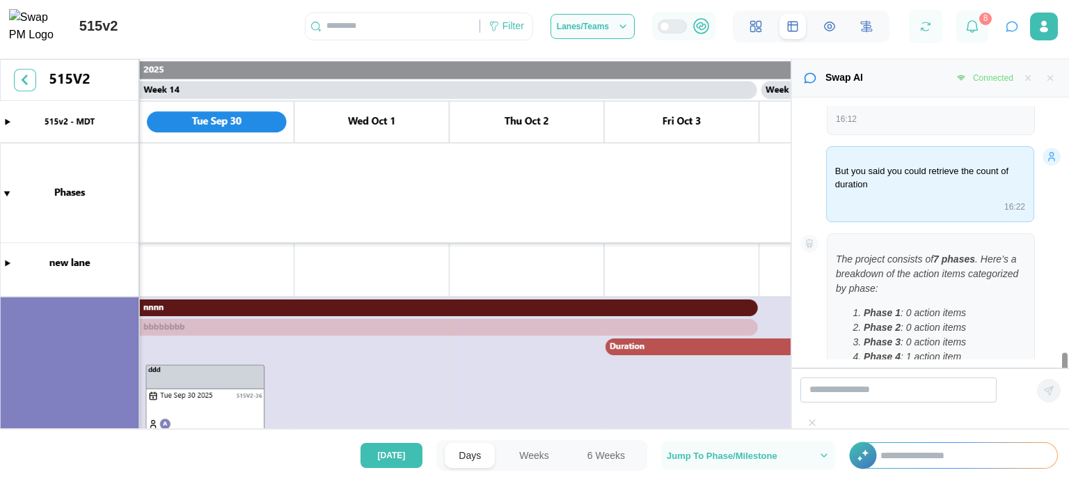
scroll to position [2230, 0]
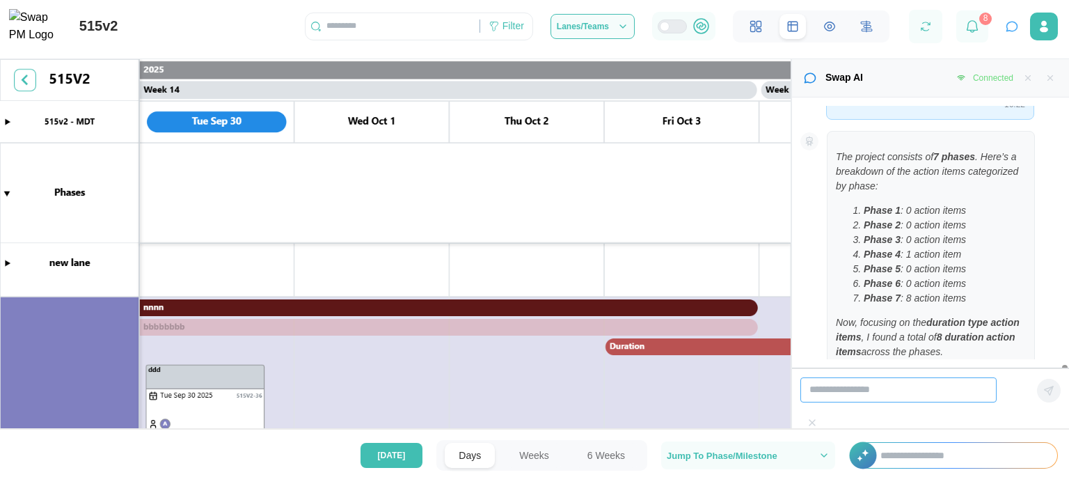
click at [863, 402] on input "search" at bounding box center [898, 389] width 196 height 25
type input "*"
click at [935, 402] on input "**********" at bounding box center [898, 389] width 196 height 25
click at [986, 402] on input "**********" at bounding box center [898, 389] width 196 height 25
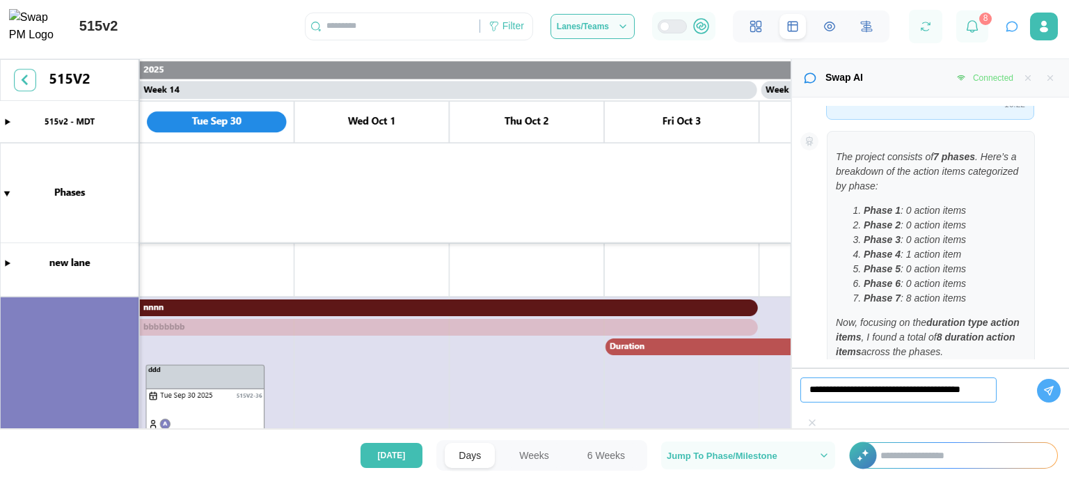
click at [985, 402] on input "**********" at bounding box center [898, 389] width 196 height 25
type input "**********"
click at [1037, 402] on button "button" at bounding box center [1049, 391] width 24 height 24
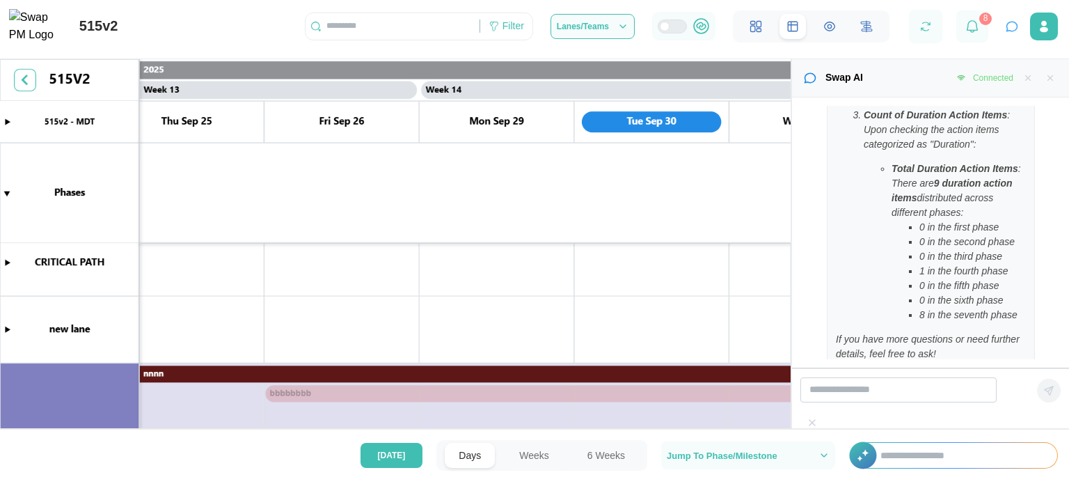
scroll to position [148, 0]
click at [407, 395] on canvas at bounding box center [395, 253] width 791 height 388
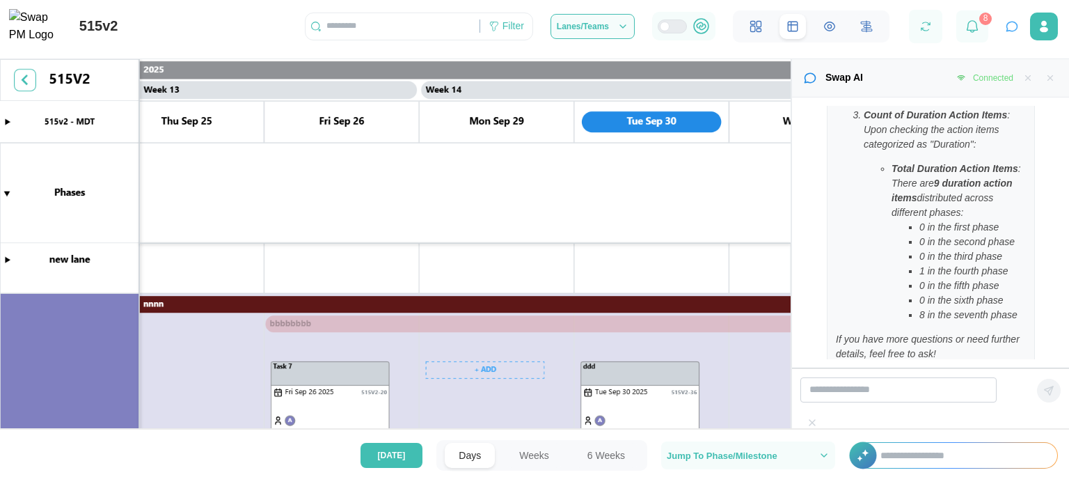
scroll to position [217, 0]
click at [308, 319] on canvas at bounding box center [395, 253] width 791 height 388
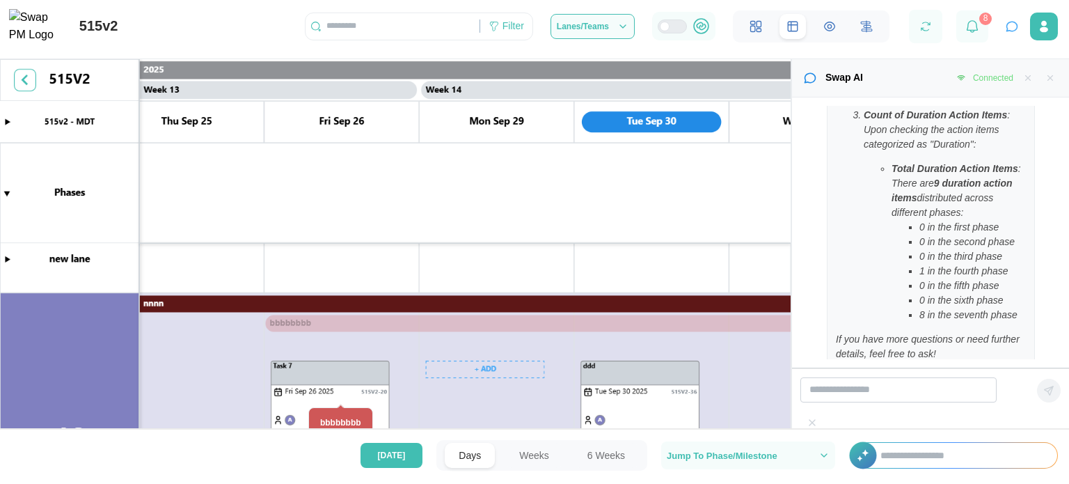
click at [308, 319] on canvas at bounding box center [395, 253] width 791 height 388
click at [392, 319] on canvas at bounding box center [395, 253] width 791 height 388
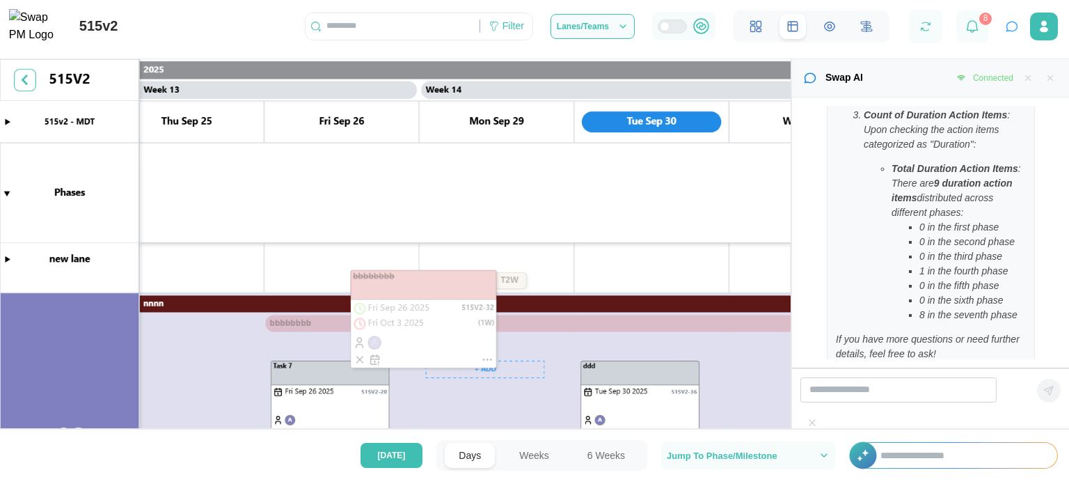
click at [361, 361] on canvas at bounding box center [395, 253] width 791 height 388
click at [268, 324] on canvas at bounding box center [395, 253] width 791 height 388
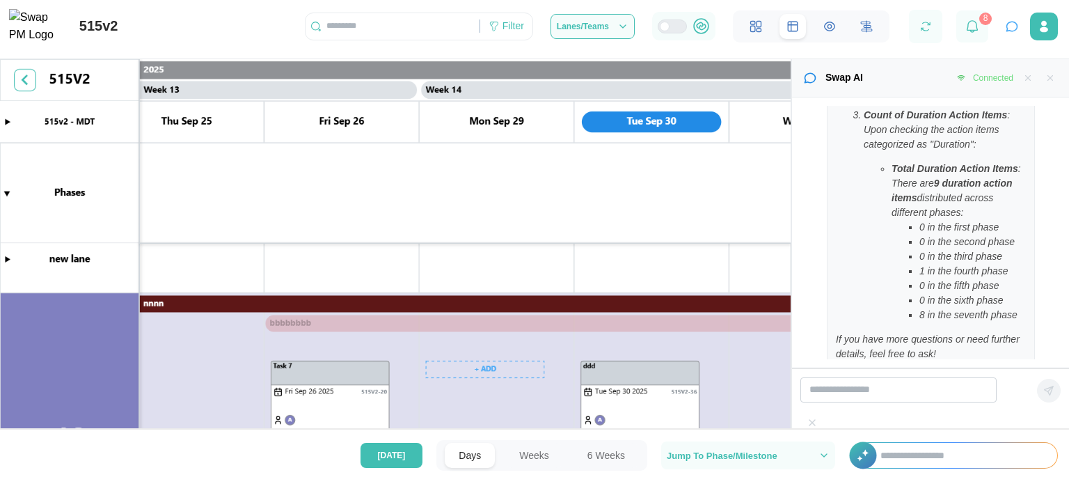
scroll to position [0, 9709]
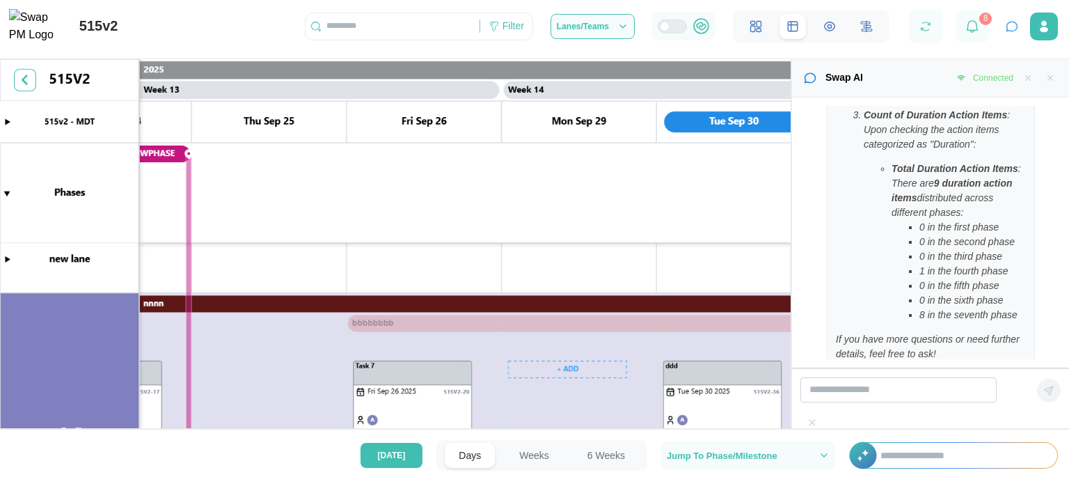
click at [239, 300] on canvas at bounding box center [395, 253] width 791 height 388
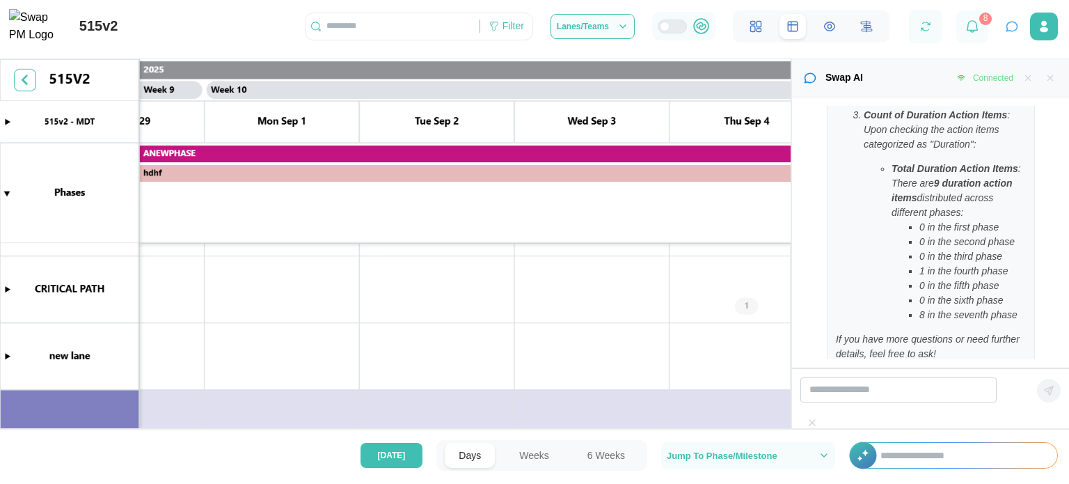
scroll to position [0, 7372]
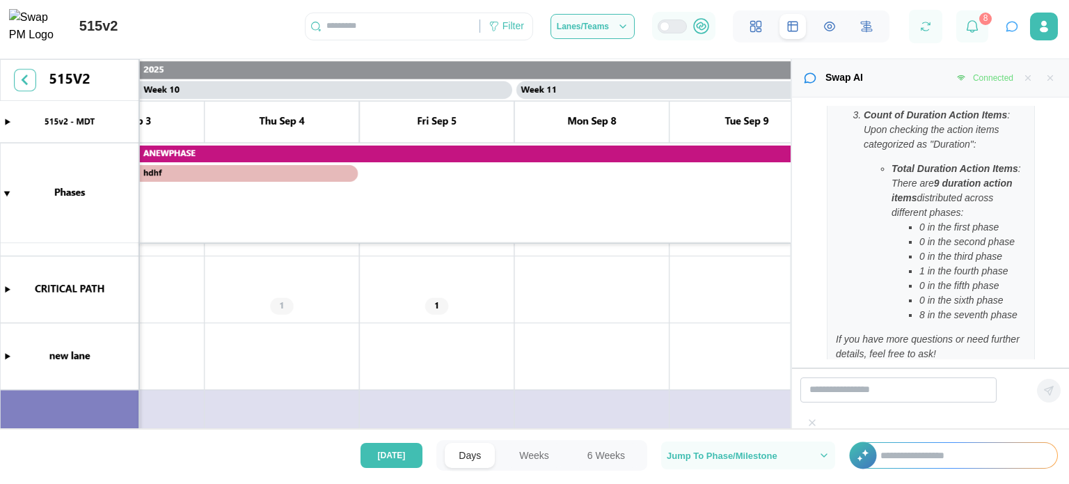
click at [267, 173] on canvas at bounding box center [395, 253] width 791 height 388
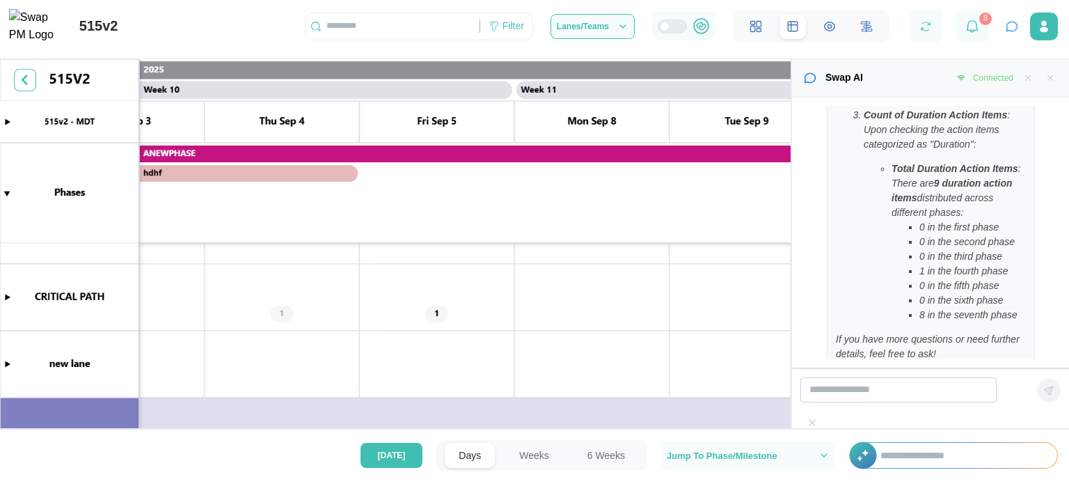
scroll to position [113, 0]
click at [281, 311] on canvas at bounding box center [395, 253] width 791 height 388
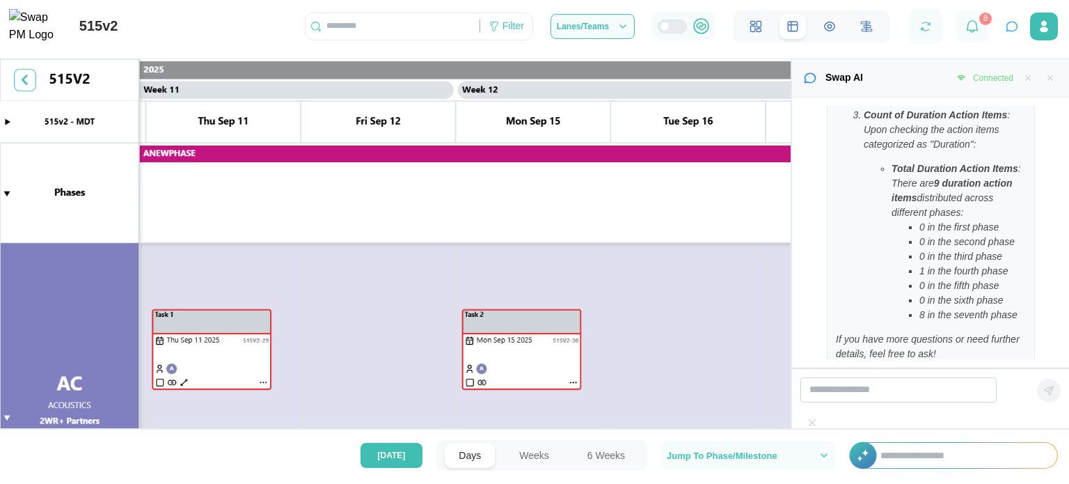
scroll to position [438, 0]
click at [821, 402] on input "search" at bounding box center [898, 389] width 196 height 25
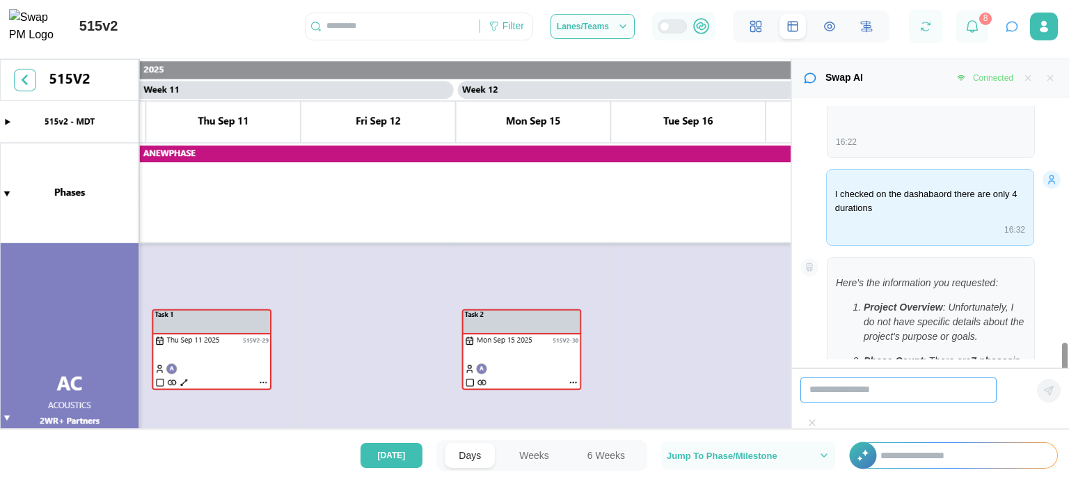
scroll to position [2770, 0]
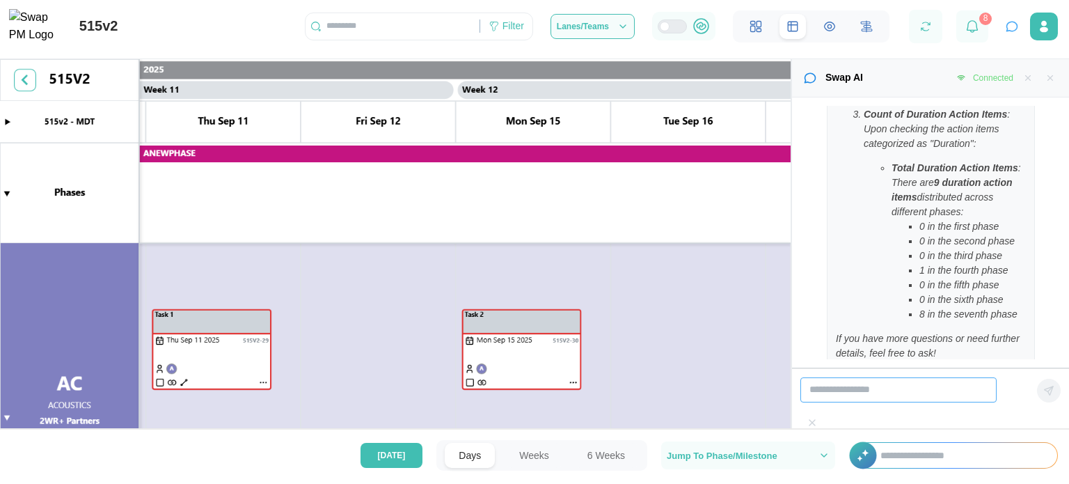
click at [843, 402] on input "search" at bounding box center [898, 389] width 196 height 25
type input "**********"
click at [1043, 396] on icon "button" at bounding box center [1048, 390] width 11 height 11
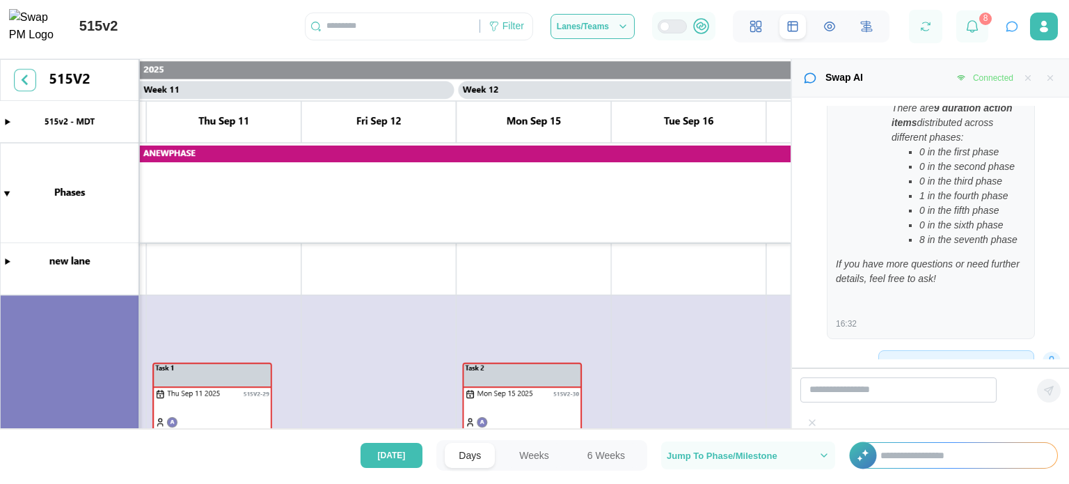
scroll to position [0, 8236]
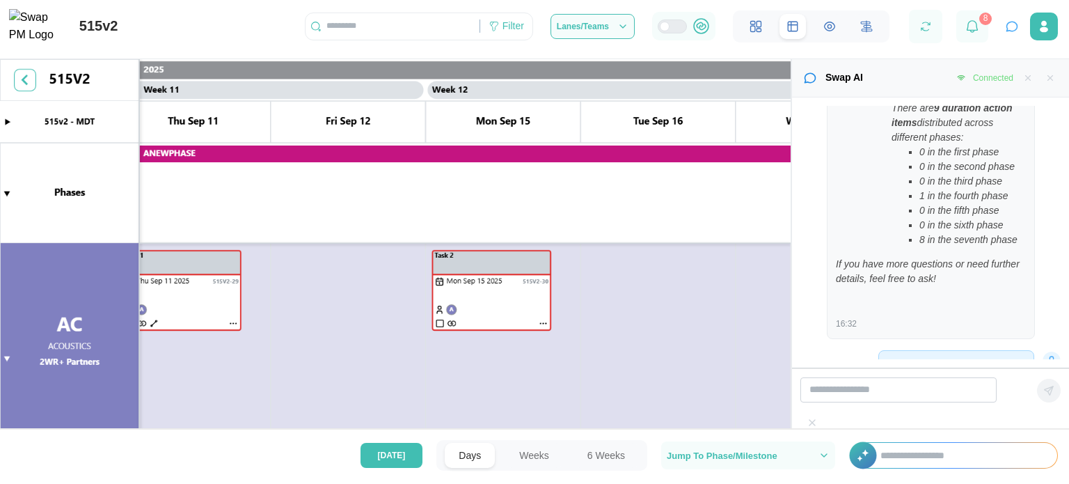
drag, startPoint x: 731, startPoint y: 424, endPoint x: 700, endPoint y: 372, distance: 60.5
click at [700, 372] on canvas at bounding box center [395, 253] width 791 height 388
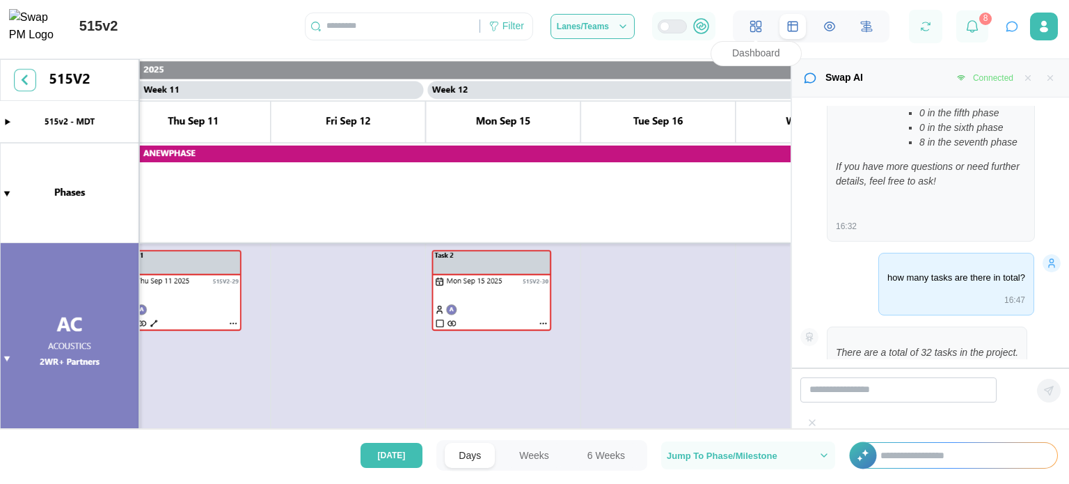
click at [751, 24] on icon at bounding box center [753, 22] width 4 height 3
click at [845, 402] on input "search" at bounding box center [898, 389] width 196 height 25
type input "**********"
click at [1043, 396] on icon "button" at bounding box center [1048, 390] width 11 height 11
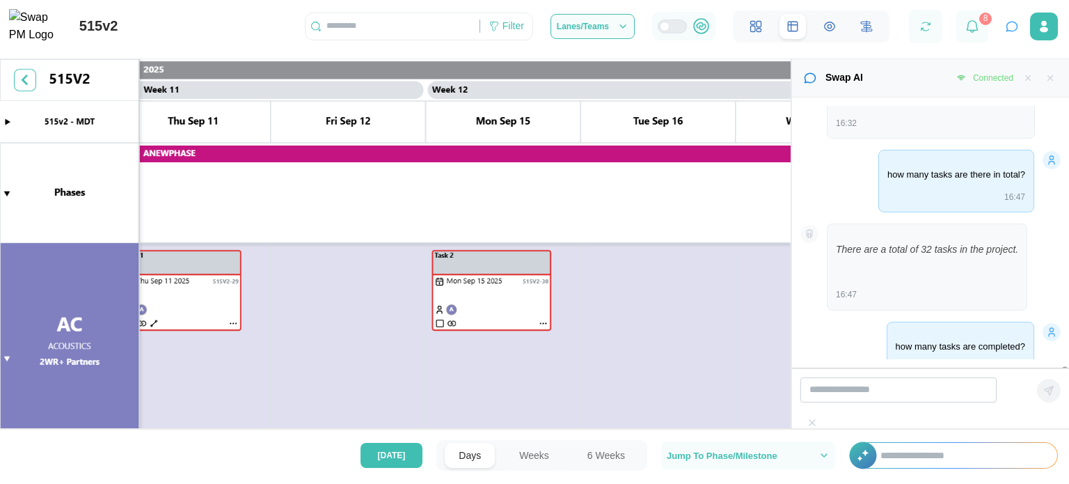
scroll to position [3127, 0]
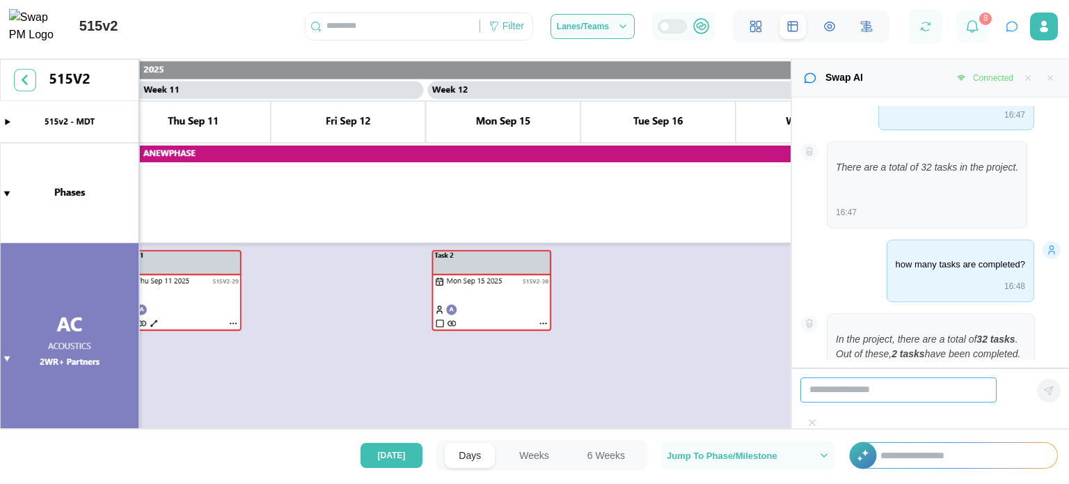
click at [989, 402] on input "search" at bounding box center [898, 389] width 196 height 25
click at [964, 402] on input "*" at bounding box center [898, 389] width 196 height 25
type input "**********"
click at [1056, 170] on div "There are a total of 32 tasks in the project. 16:47" at bounding box center [930, 184] width 260 height 87
click at [946, 402] on input "**********" at bounding box center [898, 389] width 196 height 25
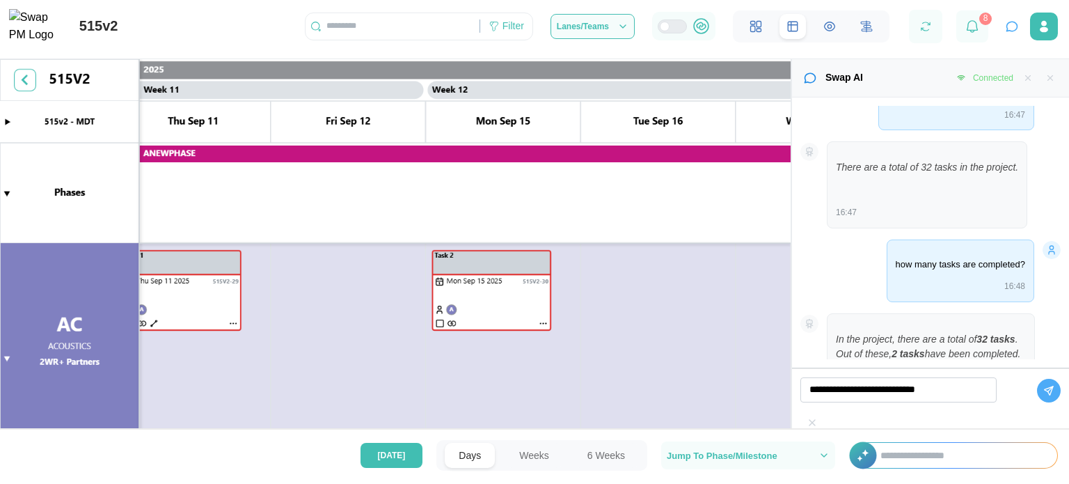
click at [1037, 402] on button "button" at bounding box center [1049, 391] width 24 height 24
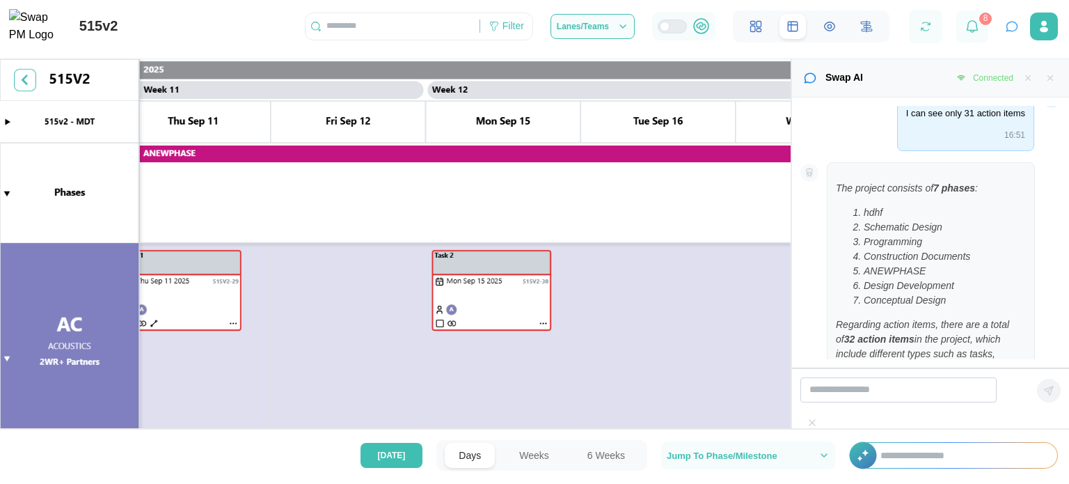
scroll to position [3479, 0]
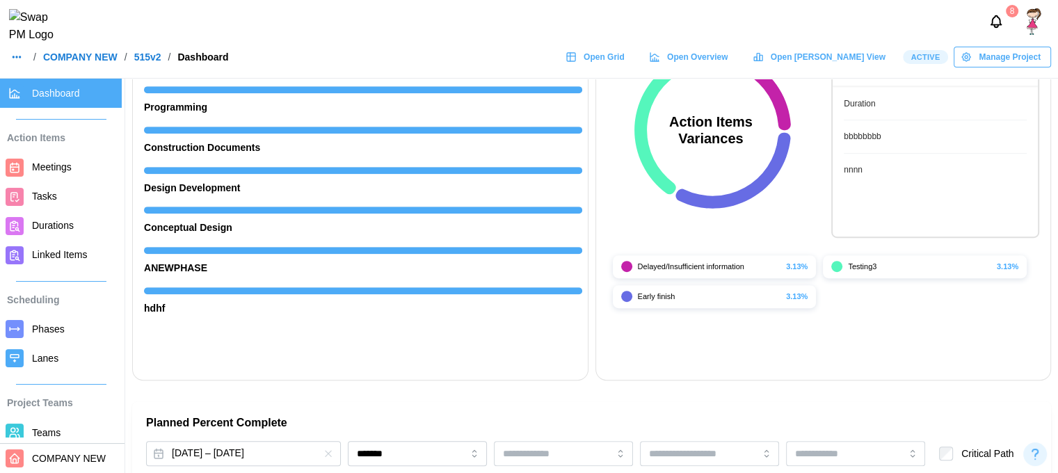
scroll to position [585, 0]
click at [25, 339] on link "Phases" at bounding box center [61, 329] width 122 height 29
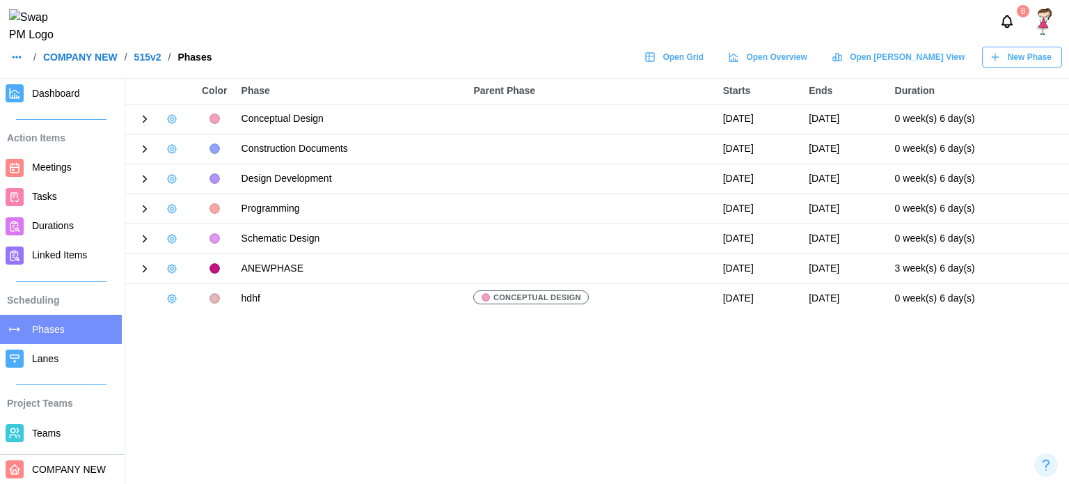
click at [53, 235] on link "Durations" at bounding box center [61, 226] width 122 height 29
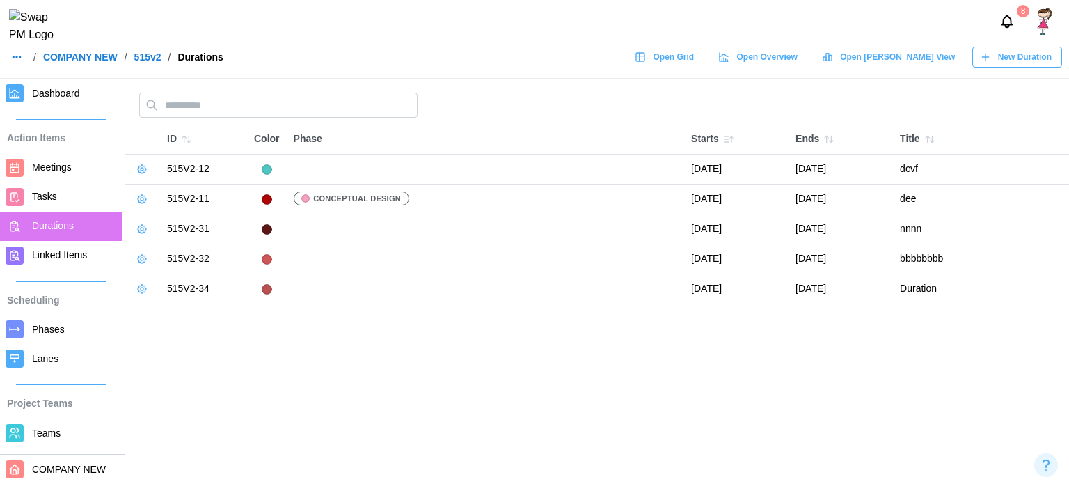
click at [48, 99] on span "Dashboard" at bounding box center [56, 93] width 48 height 11
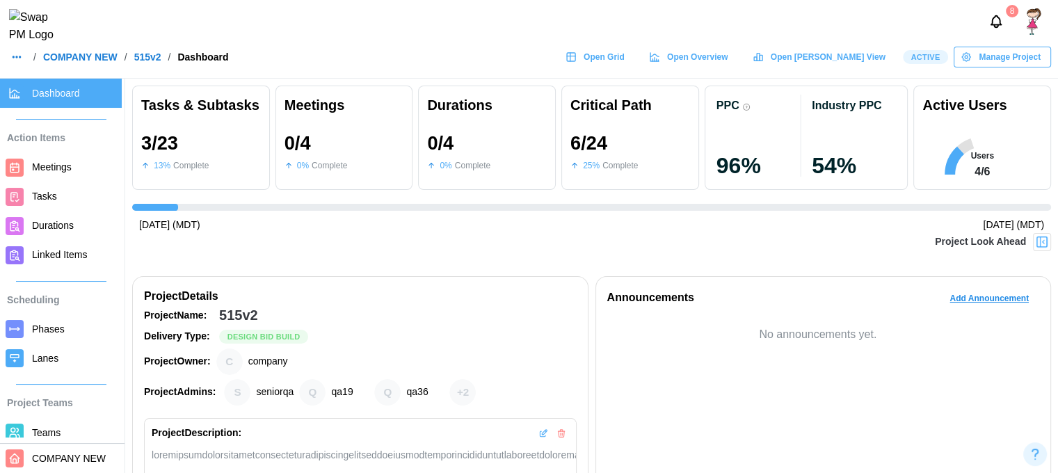
scroll to position [0, 1475]
click at [45, 224] on span "Durations" at bounding box center [53, 225] width 42 height 11
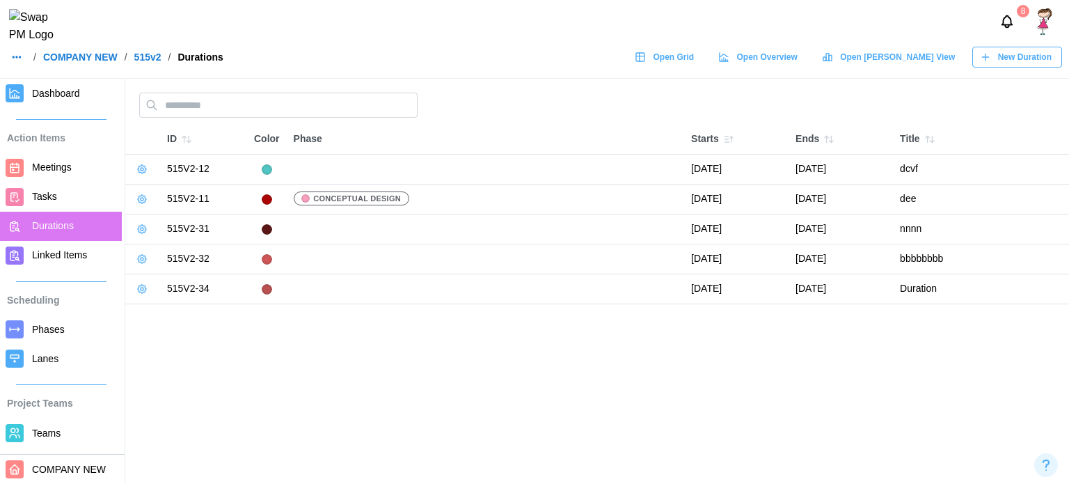
click at [59, 99] on span "Dashboard" at bounding box center [56, 93] width 48 height 11
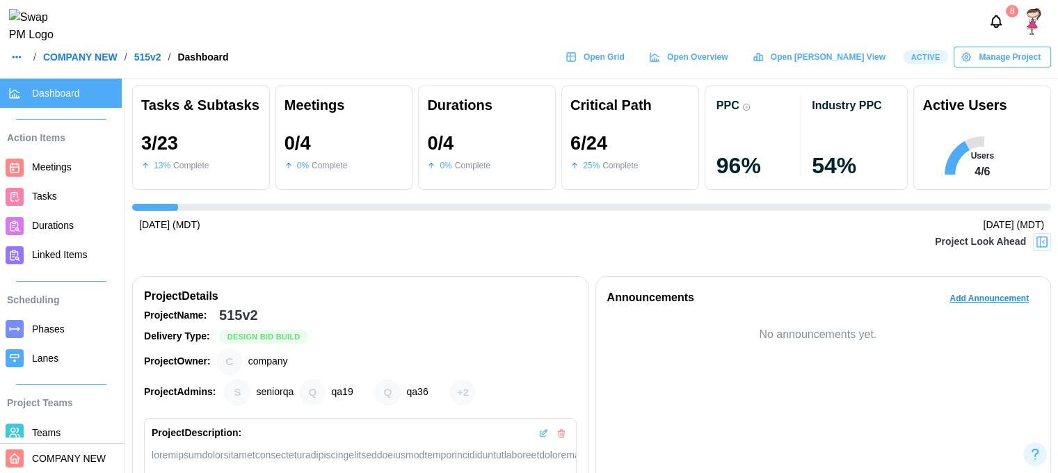
scroll to position [0, 1475]
click at [56, 338] on link "Phases" at bounding box center [61, 329] width 122 height 29
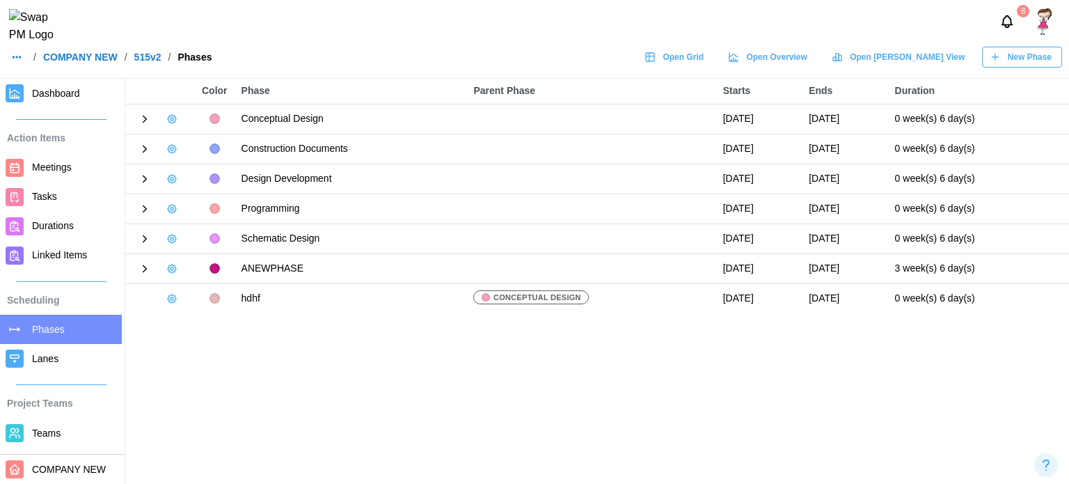
click at [57, 102] on span "Dashboard" at bounding box center [74, 93] width 84 height 17
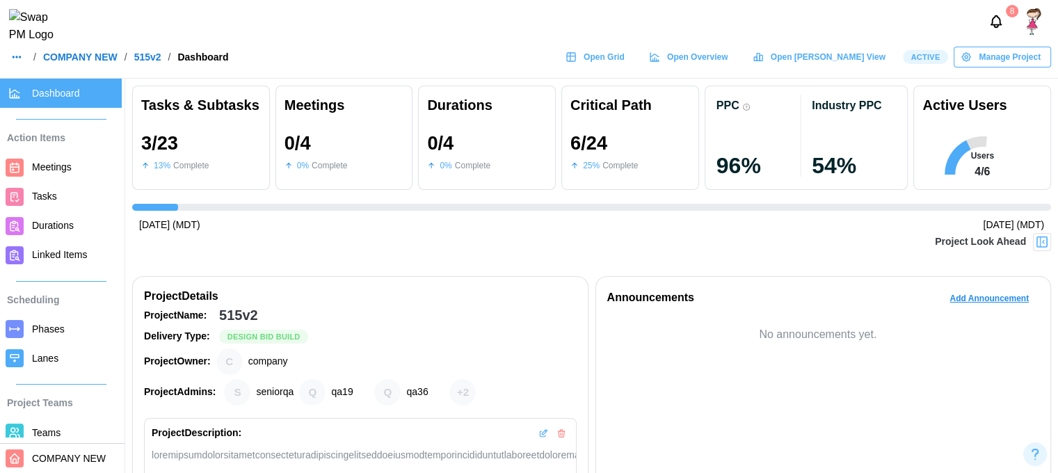
scroll to position [0, 1475]
